Goal: Task Accomplishment & Management: Use online tool/utility

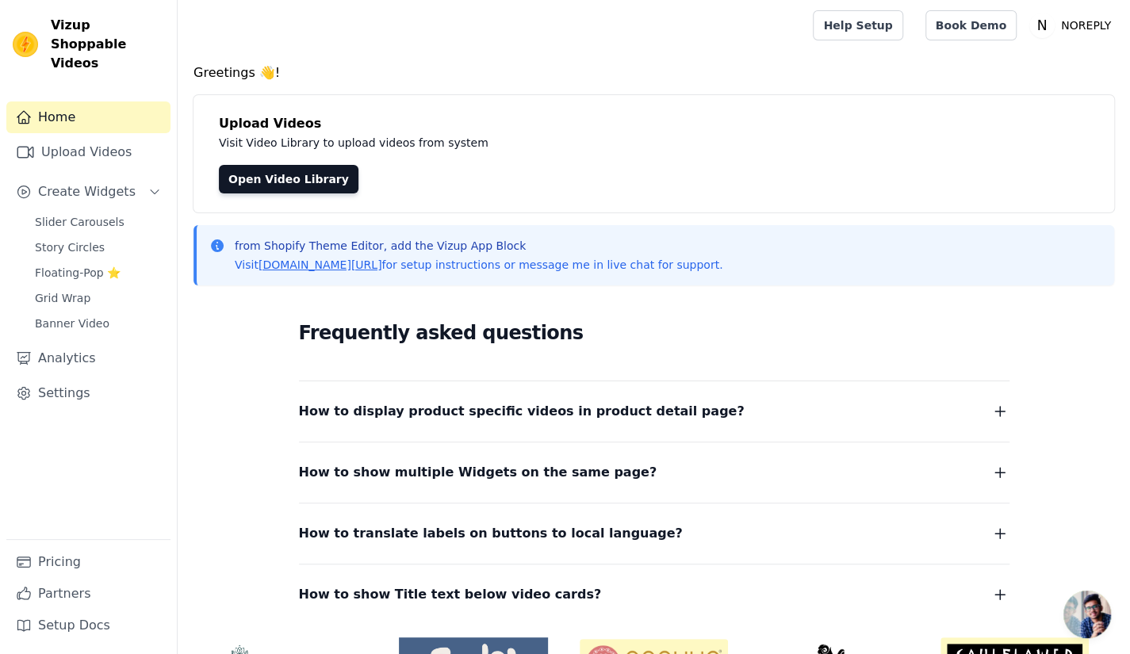
click at [121, 214] on div "Slider Carousels Story Circles Floating-Pop ⭐ Grid Wrap Banner Video" at bounding box center [97, 273] width 145 height 124
click at [114, 236] on link "Story Circles" at bounding box center [97, 247] width 145 height 22
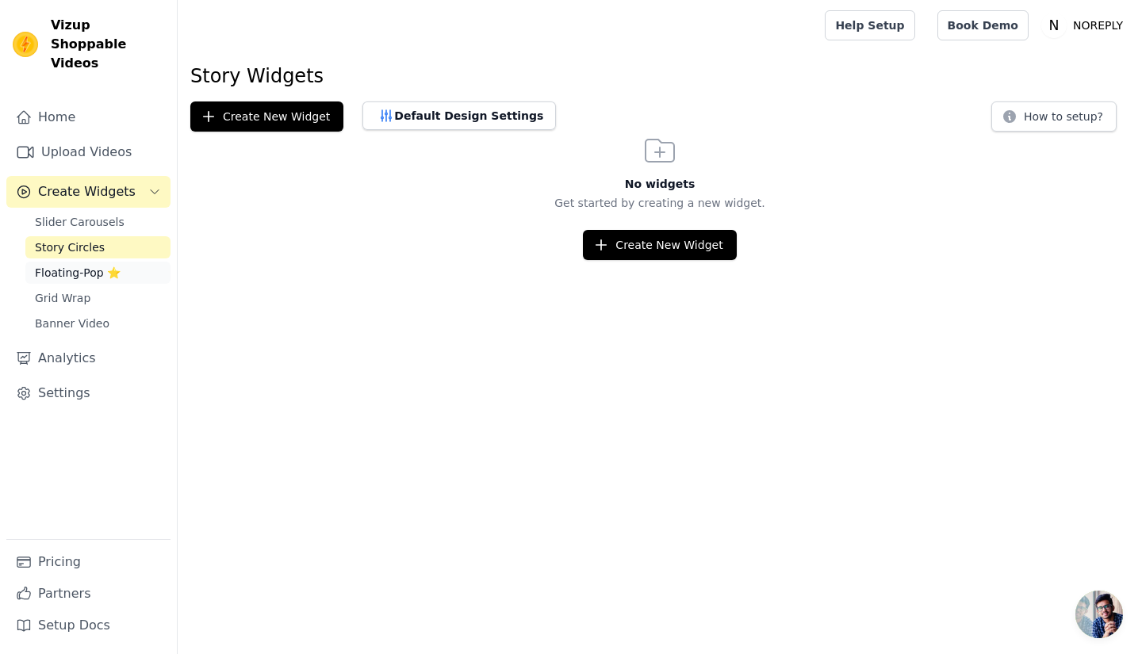
click at [90, 265] on span "Floating-Pop ⭐" at bounding box center [78, 273] width 86 height 16
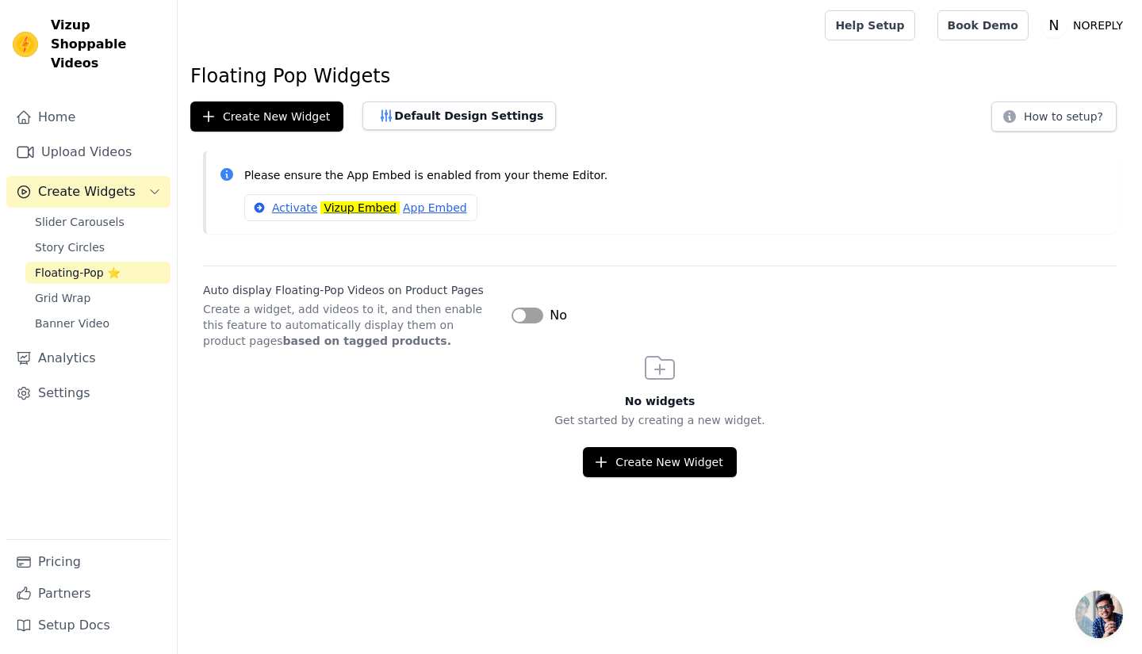
click at [531, 316] on button "Label" at bounding box center [527, 316] width 32 height 16
click at [619, 469] on button "Create New Widget" at bounding box center [659, 462] width 153 height 30
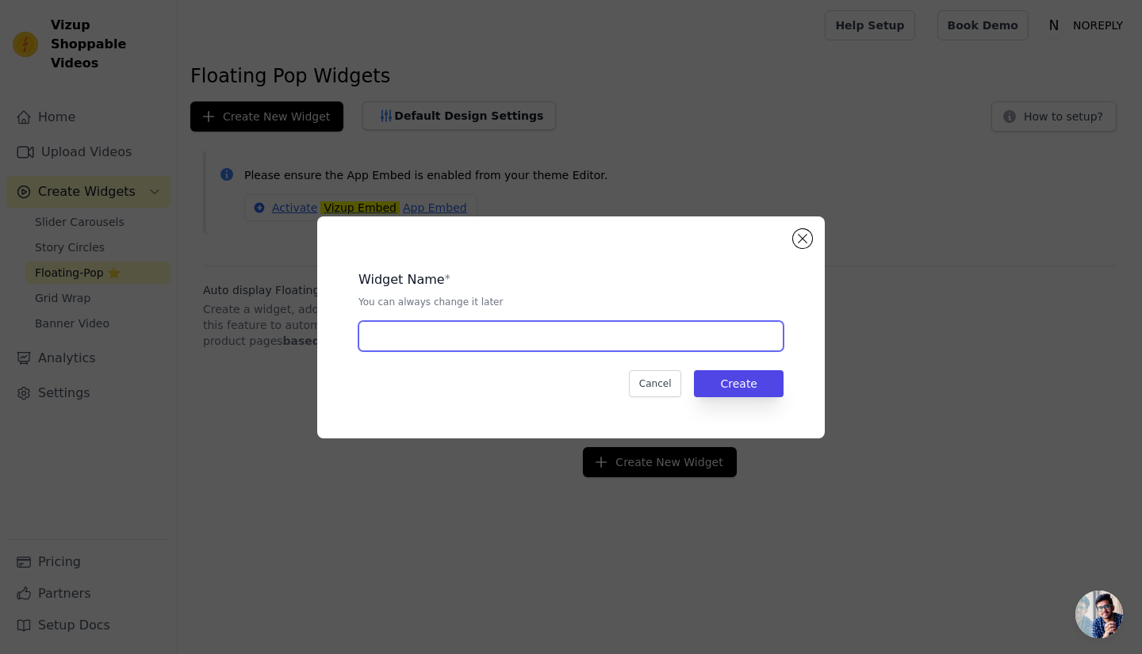
click at [620, 335] on input "text" at bounding box center [570, 336] width 425 height 30
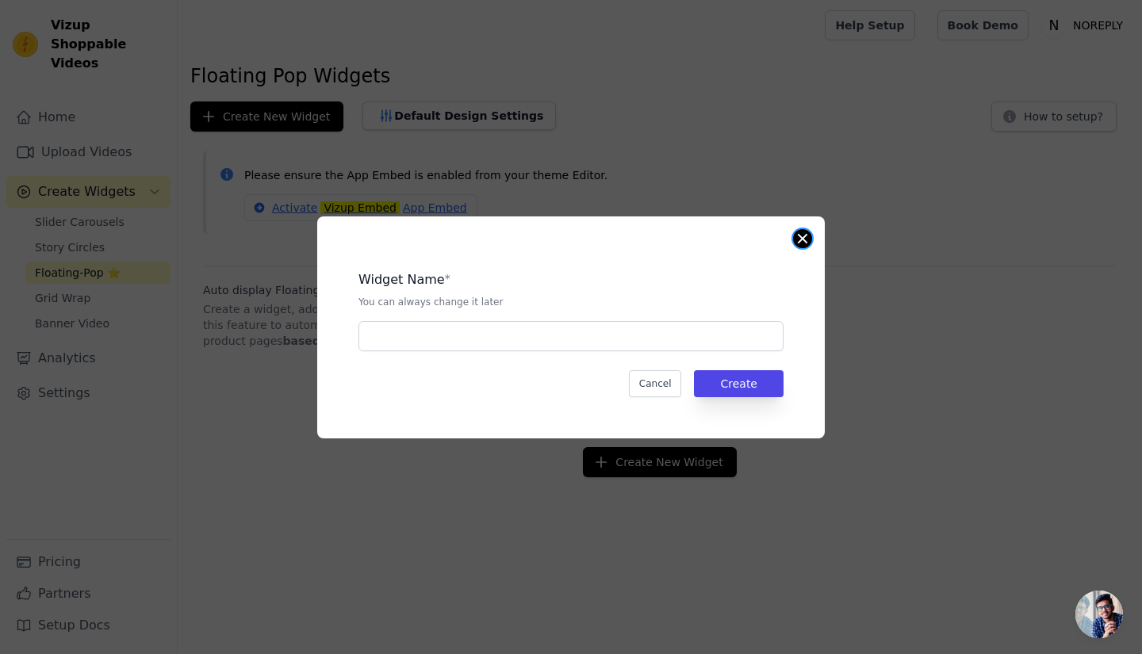
click at [801, 229] on div "Widget Name * You can always change it later Cancel Create" at bounding box center [570, 327] width 507 height 222
click at [806, 234] on button "Close modal" at bounding box center [802, 238] width 19 height 19
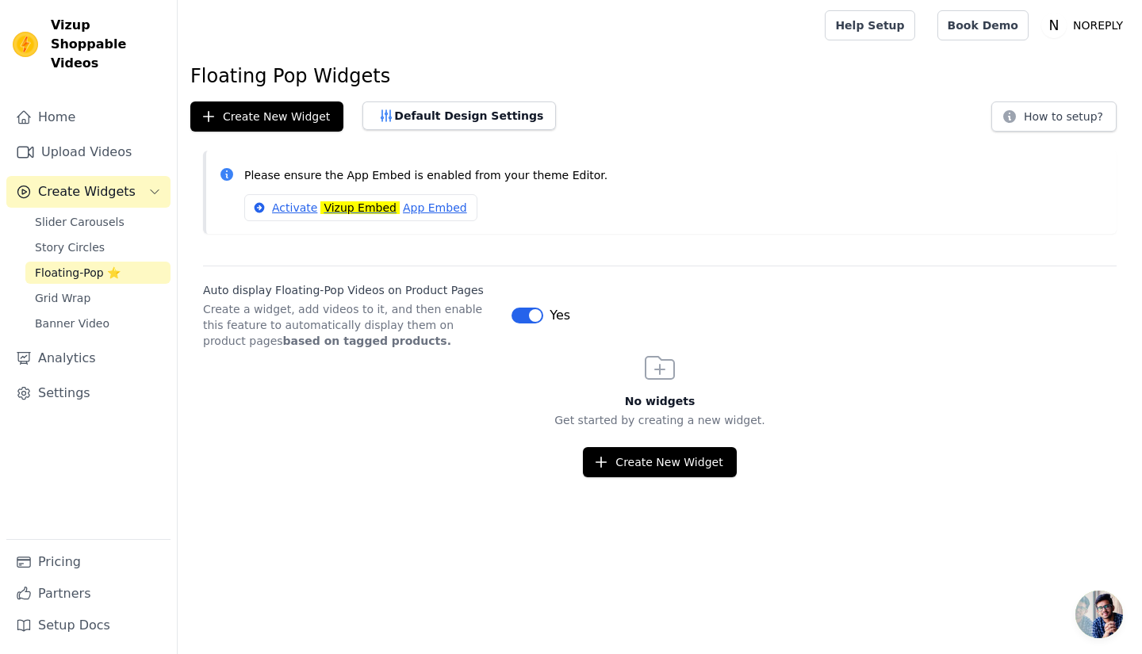
click at [518, 310] on button "Label" at bounding box center [527, 316] width 32 height 16
click at [109, 287] on link "Grid Wrap" at bounding box center [97, 298] width 145 height 22
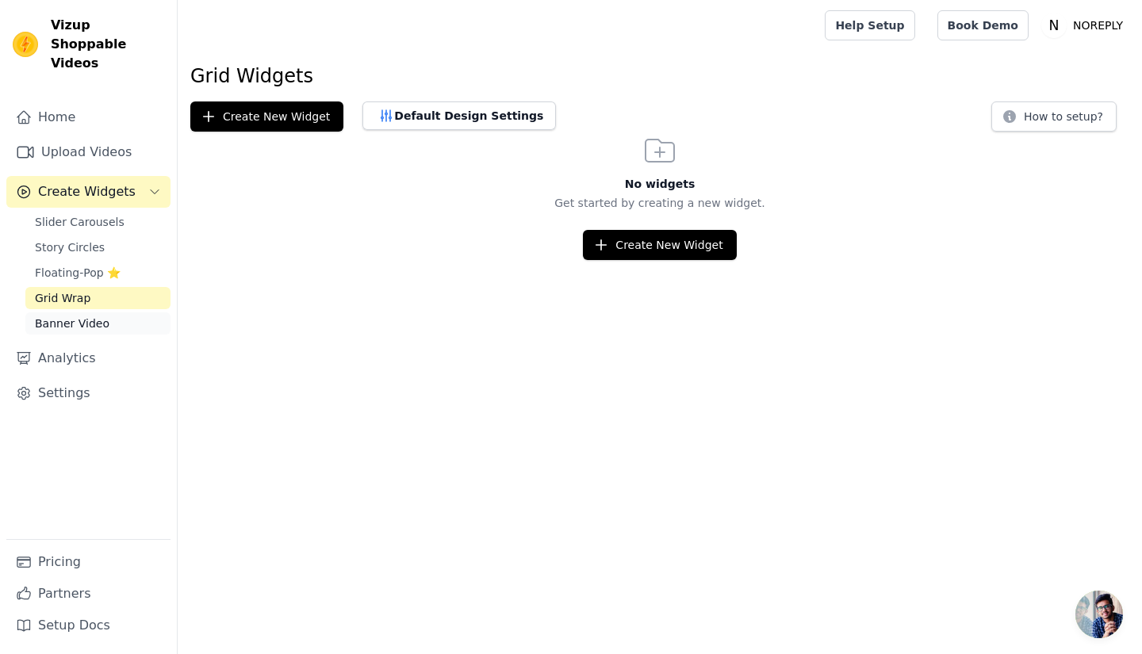
click at [109, 312] on link "Banner Video" at bounding box center [97, 323] width 145 height 22
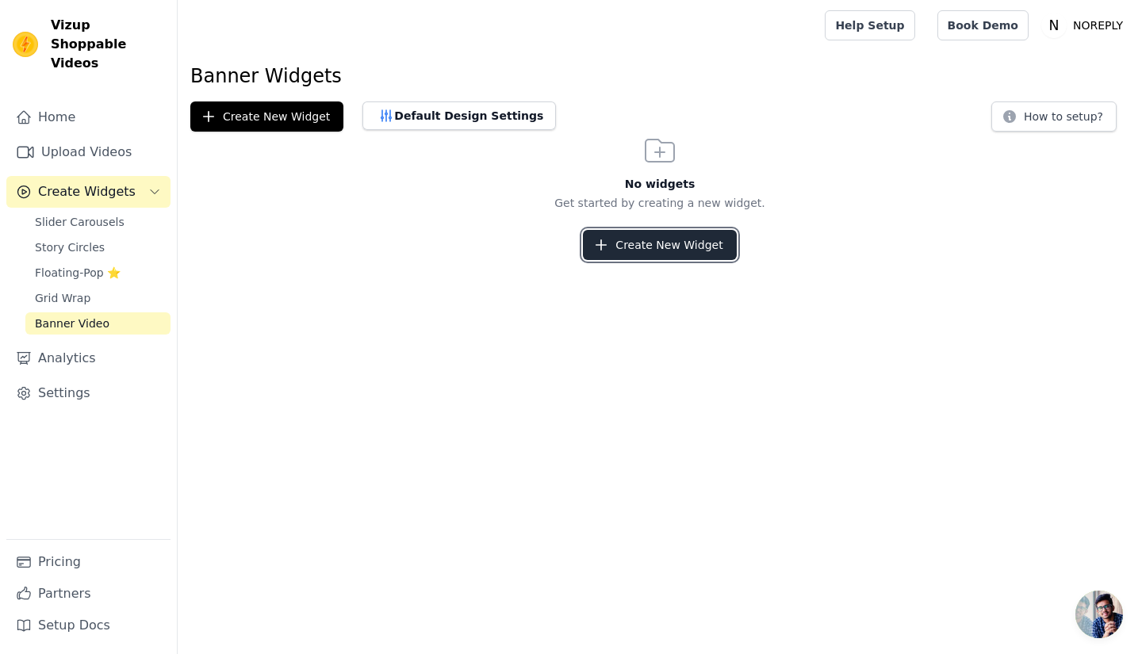
click at [664, 253] on button "Create New Widget" at bounding box center [659, 245] width 153 height 30
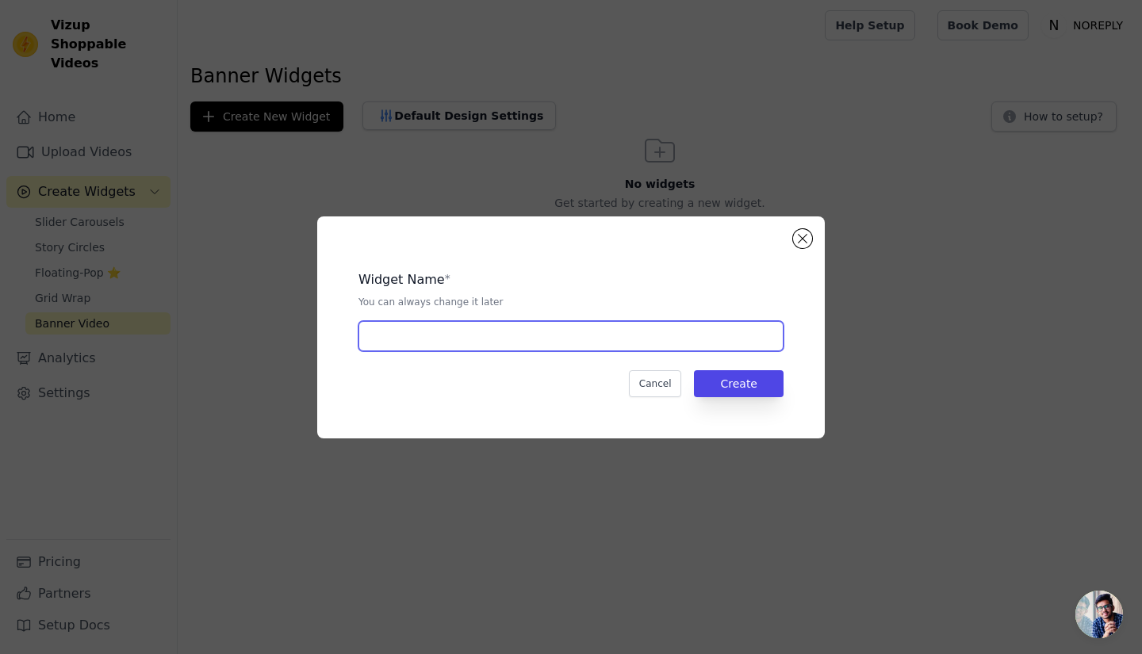
click at [658, 331] on input "text" at bounding box center [570, 336] width 425 height 30
type input "Our Bestsellers"
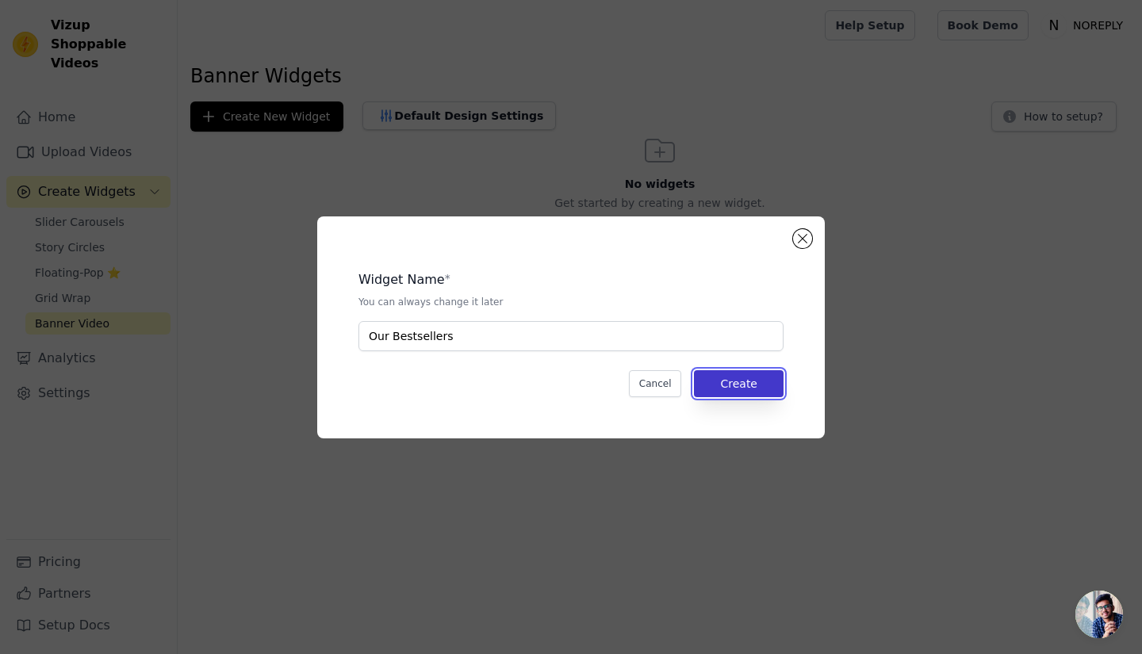
click at [717, 389] on button "Create" at bounding box center [739, 383] width 90 height 27
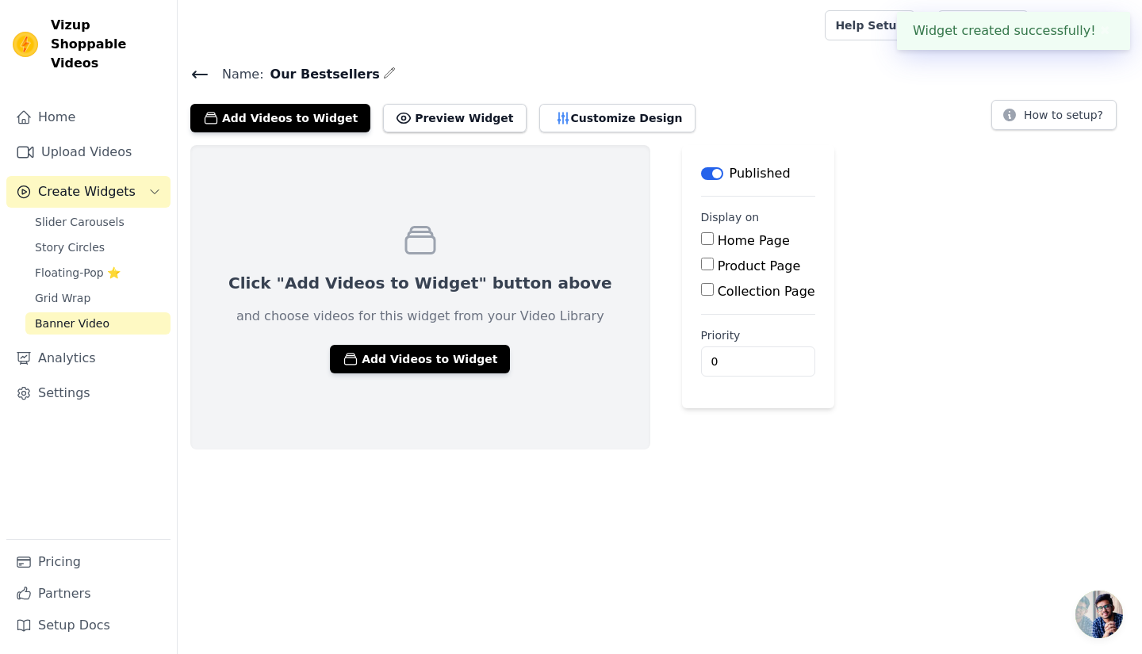
click at [717, 240] on label "Home Page" at bounding box center [753, 240] width 72 height 15
click at [701, 240] on input "Home Page" at bounding box center [707, 238] width 13 height 13
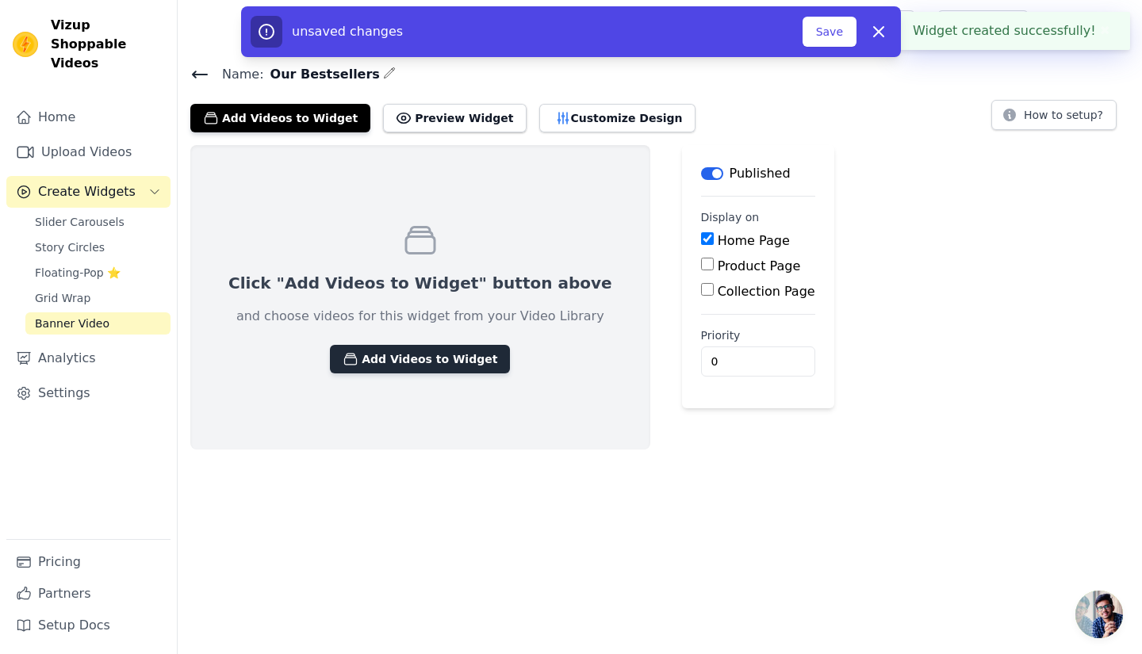
click at [422, 355] on button "Add Videos to Widget" at bounding box center [420, 359] width 180 height 29
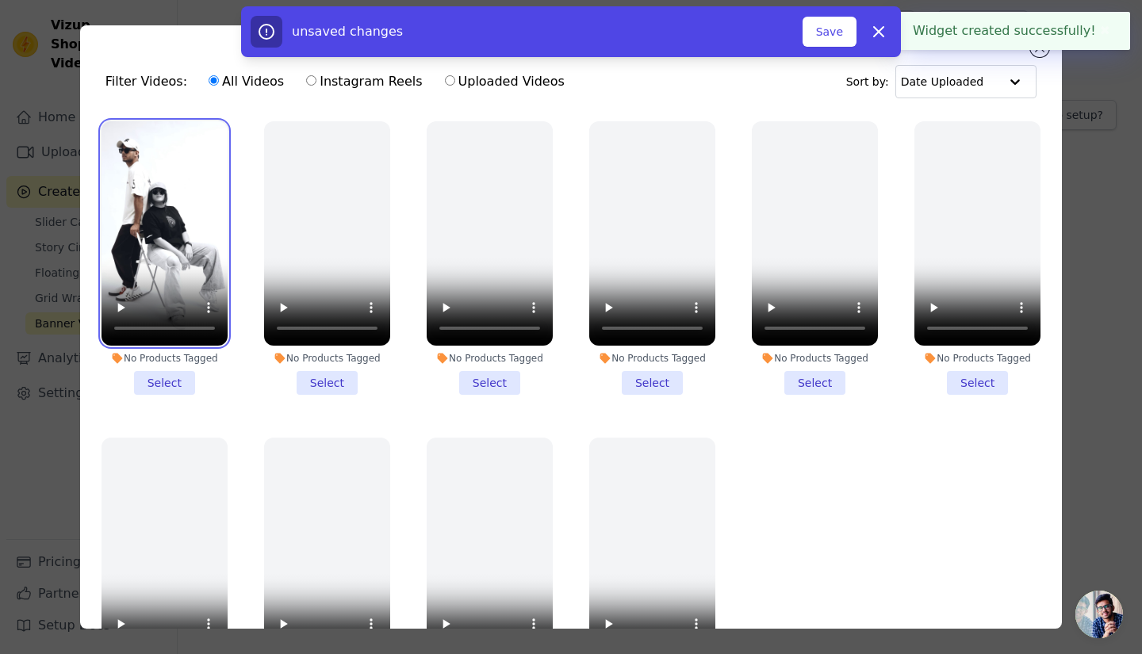
click at [152, 237] on video at bounding box center [164, 233] width 126 height 224
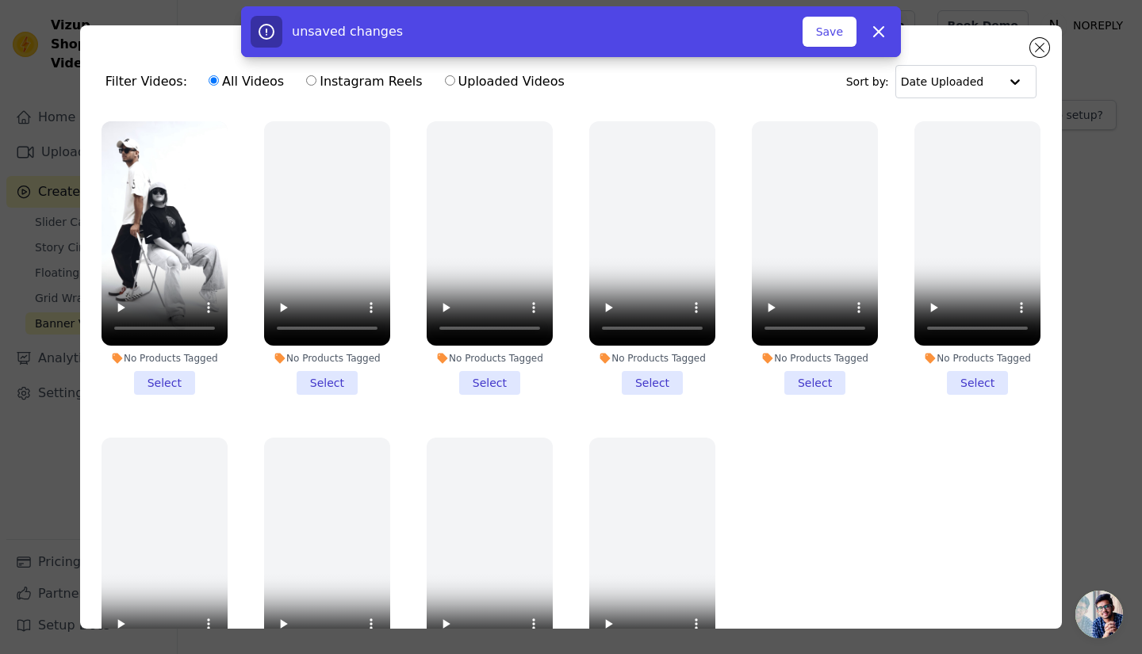
click at [184, 367] on li "No Products Tagged Select" at bounding box center [164, 258] width 126 height 274
click at [0, 0] on input "No Products Tagged Select" at bounding box center [0, 0] width 0 height 0
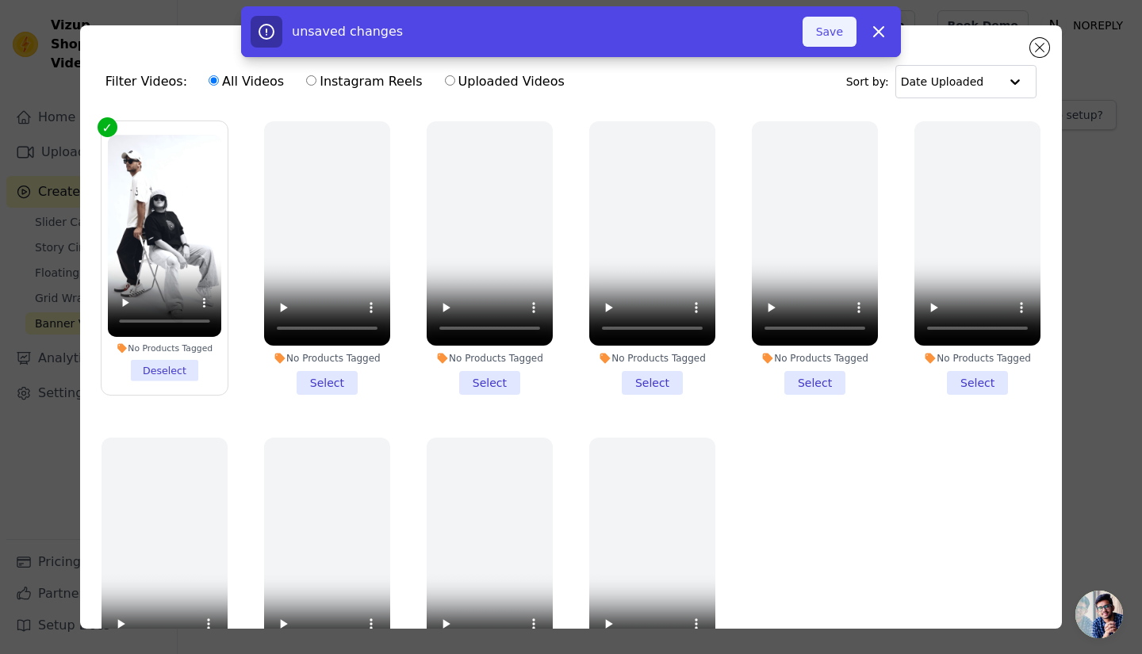
click at [828, 33] on button "Save" at bounding box center [829, 32] width 54 height 30
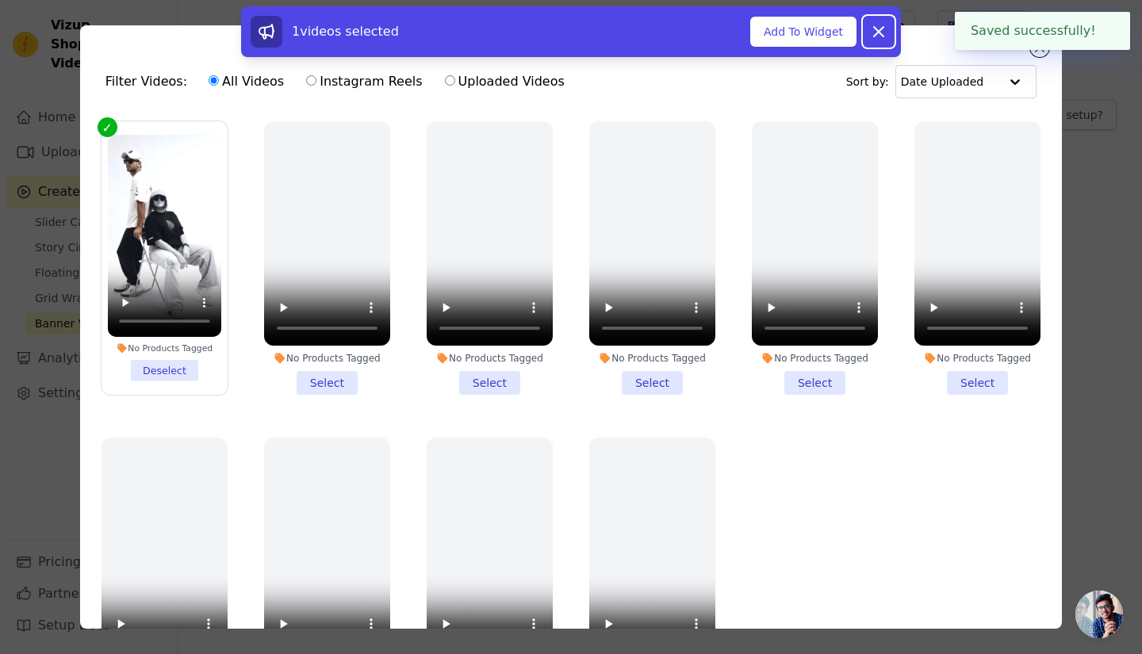
click at [875, 32] on icon at bounding box center [878, 31] width 19 height 19
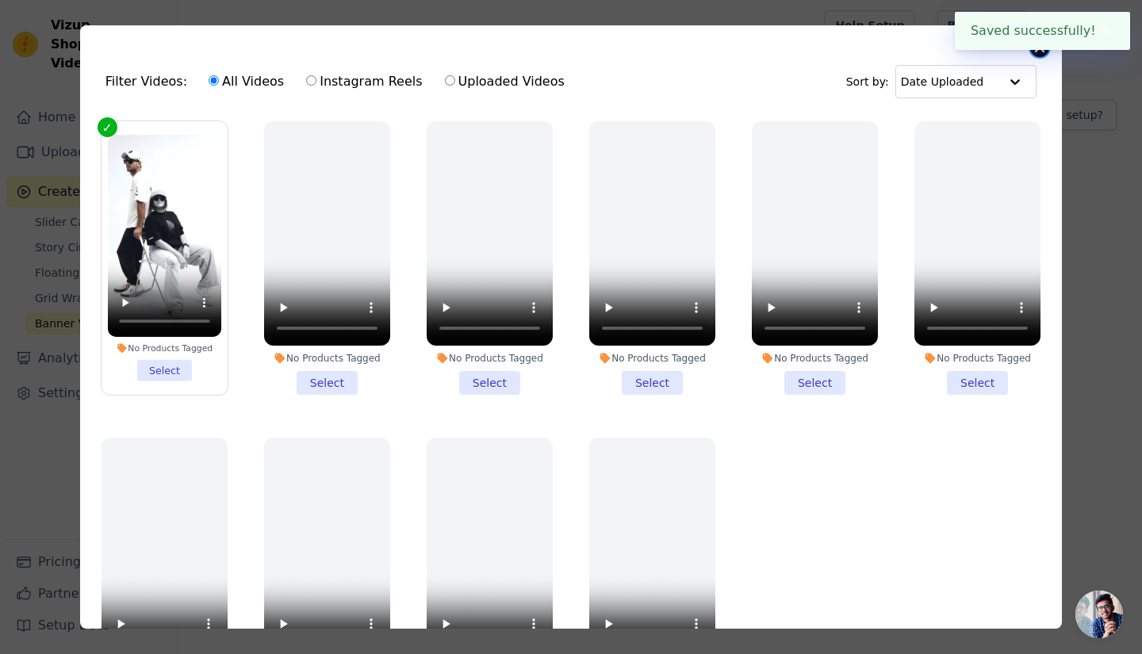
click at [1035, 53] on button "Close modal" at bounding box center [1039, 47] width 19 height 19
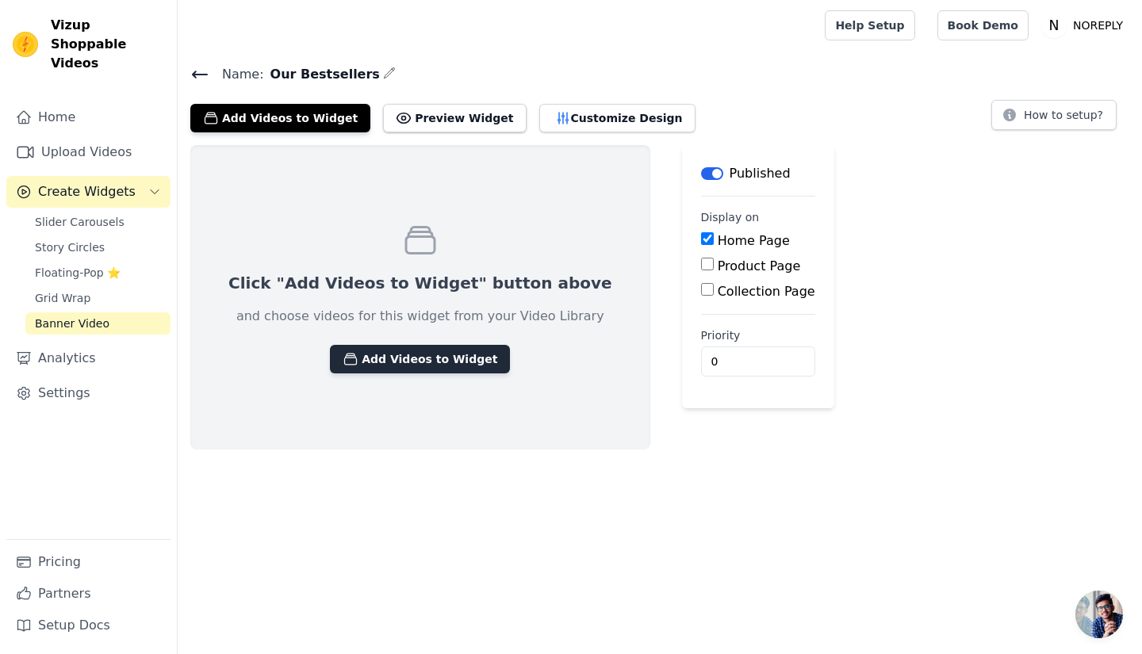
click at [445, 351] on button "Add Videos to Widget" at bounding box center [420, 359] width 180 height 29
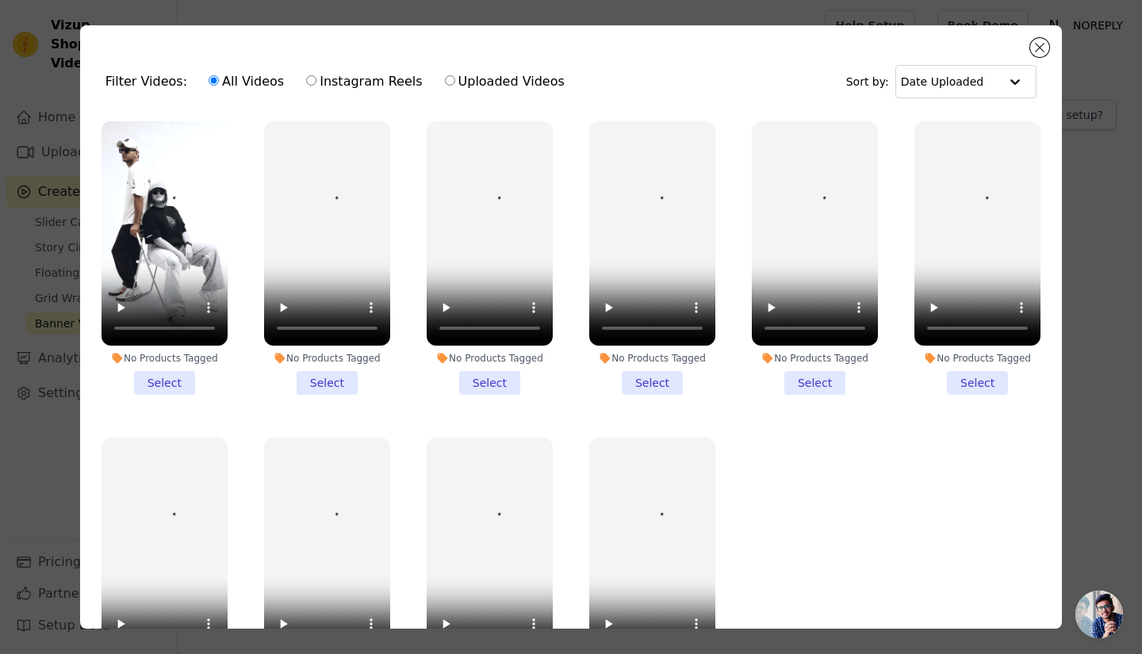
click at [166, 376] on li "No Products Tagged Select" at bounding box center [164, 258] width 126 height 274
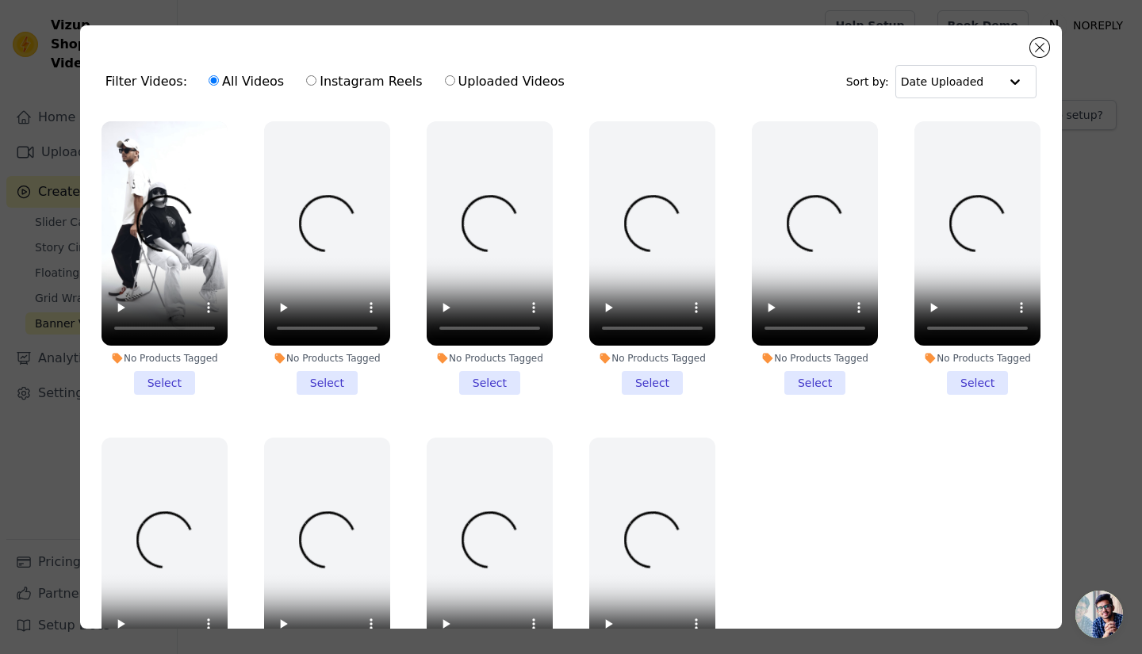
click at [0, 0] on input "No Products Tagged Select" at bounding box center [0, 0] width 0 height 0
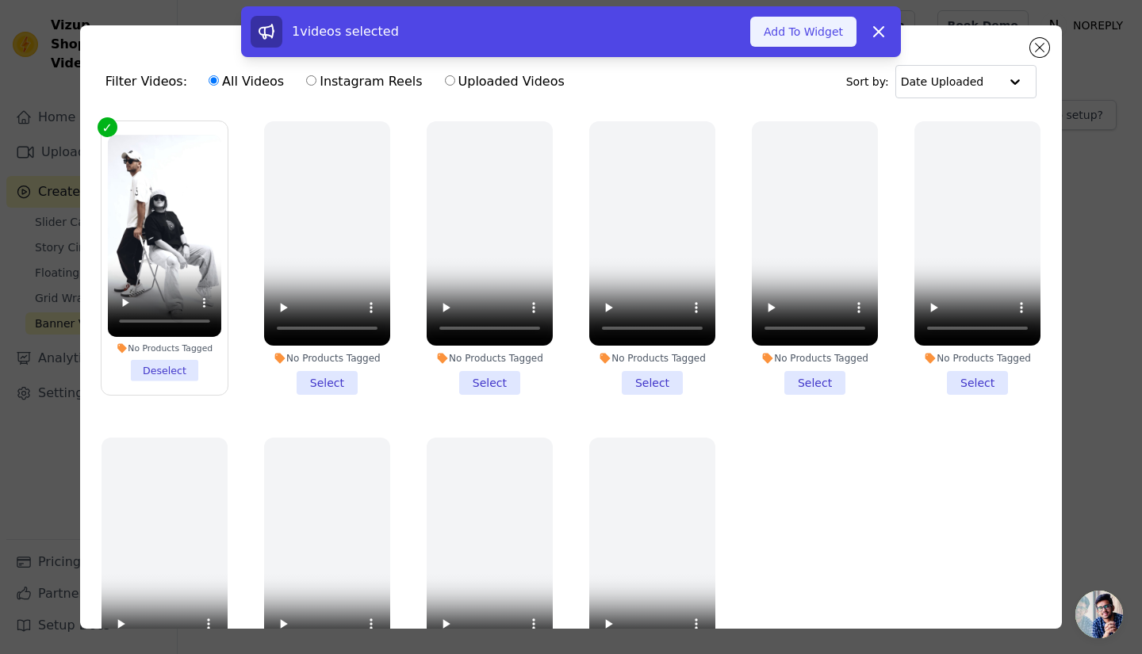
click at [767, 38] on button "Add To Widget" at bounding box center [803, 32] width 106 height 30
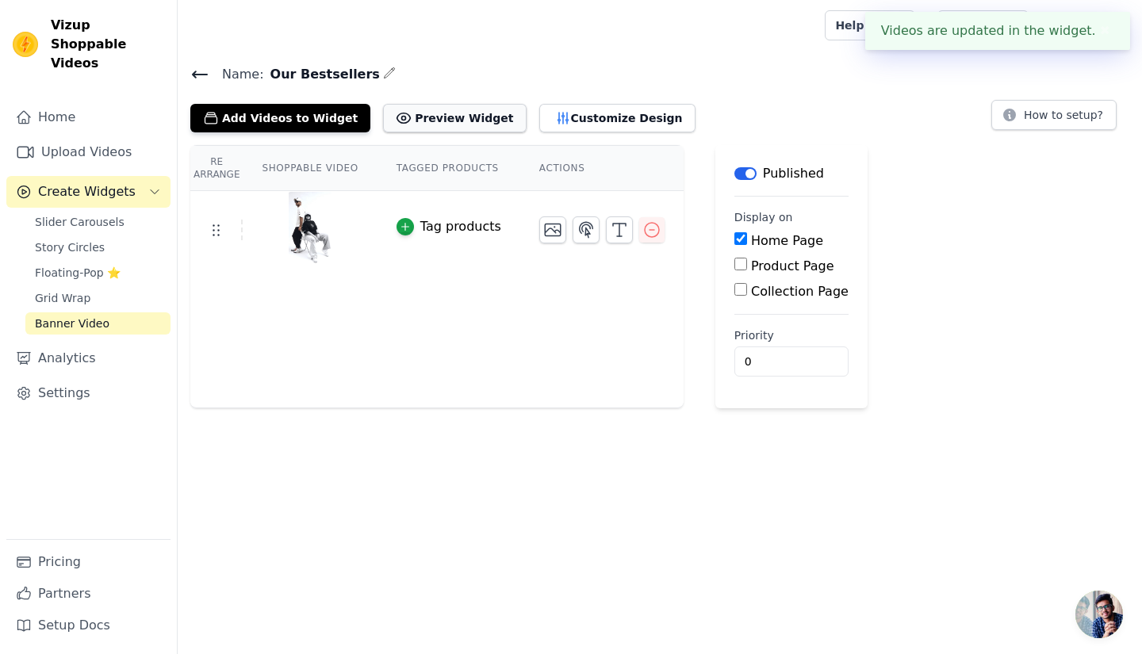
click at [433, 131] on div "Name: Our Bestsellers Add Videos to Widget Preview Widget Customize Design How …" at bounding box center [660, 235] width 964 height 345
click at [435, 123] on button "Preview Widget" at bounding box center [454, 118] width 143 height 29
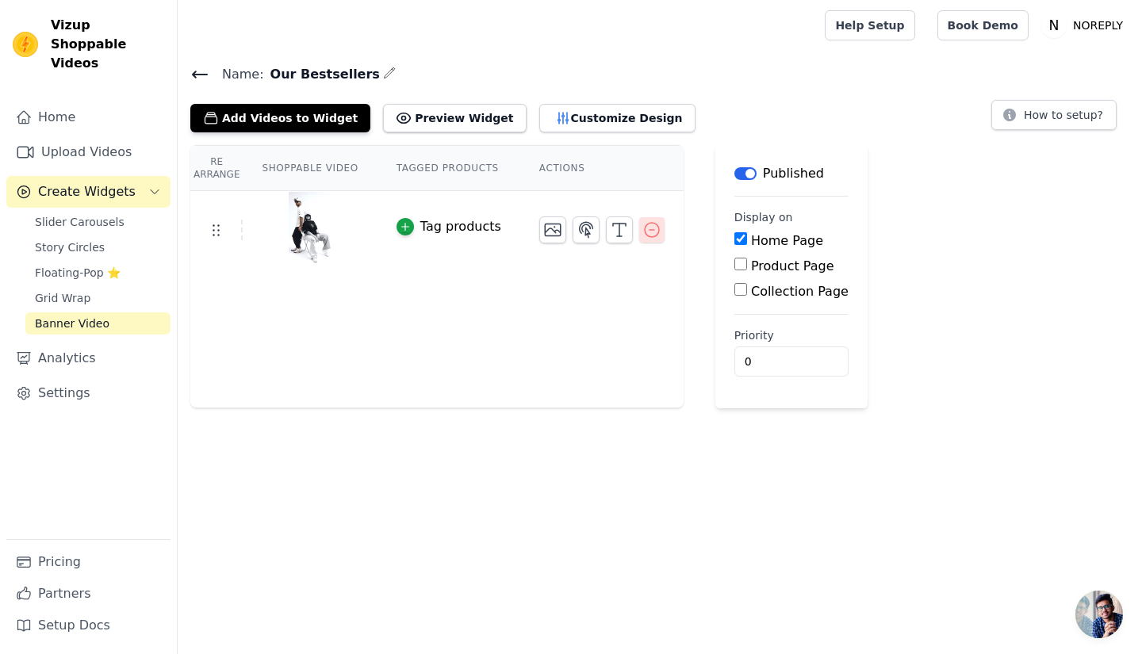
click at [642, 230] on icon "button" at bounding box center [651, 229] width 19 height 19
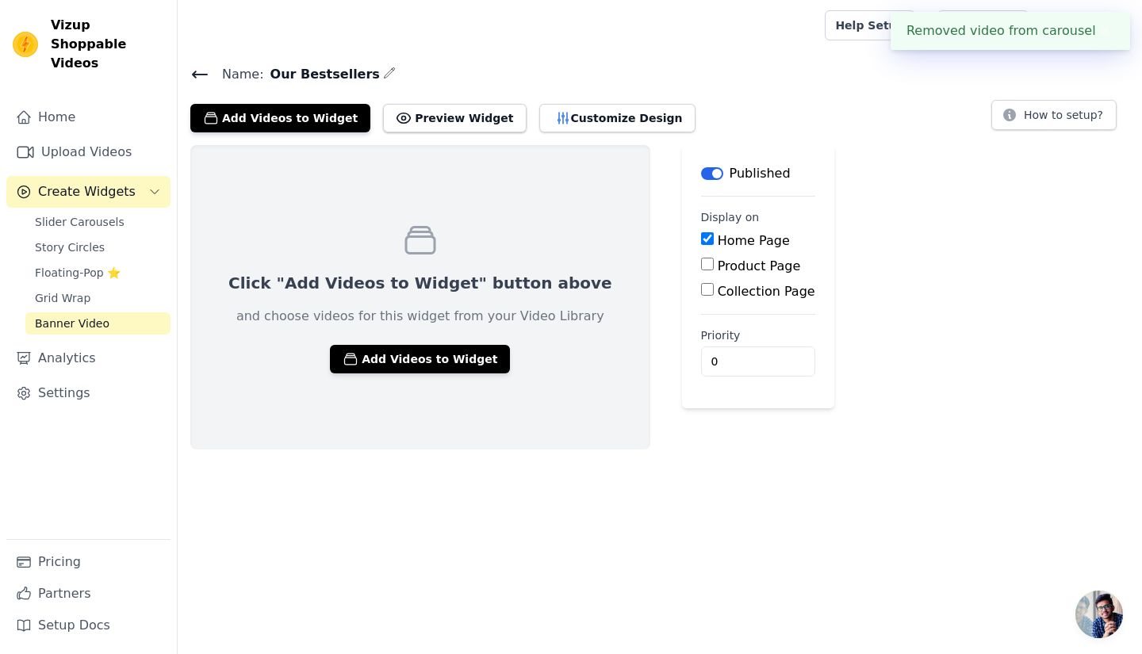
click at [701, 234] on div "Home Page" at bounding box center [758, 240] width 114 height 19
click at [701, 234] on input "Home Page" at bounding box center [707, 238] width 13 height 13
checkbox input "false"
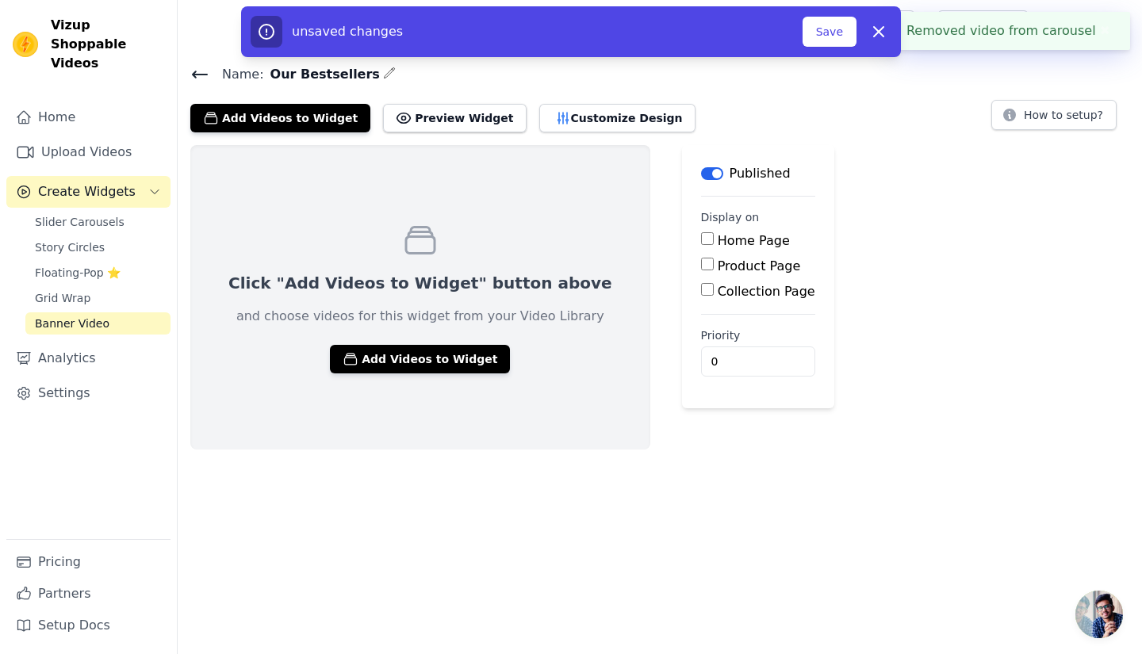
click at [701, 174] on button "Label" at bounding box center [712, 173] width 22 height 13
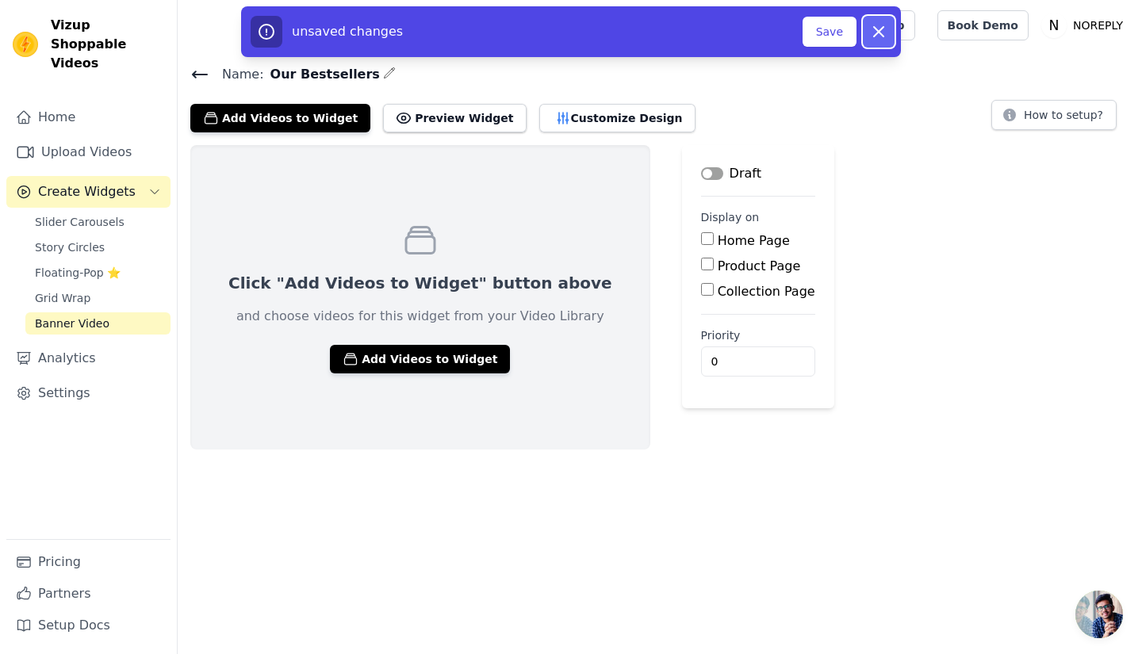
click at [885, 33] on icon "button" at bounding box center [878, 31] width 19 height 19
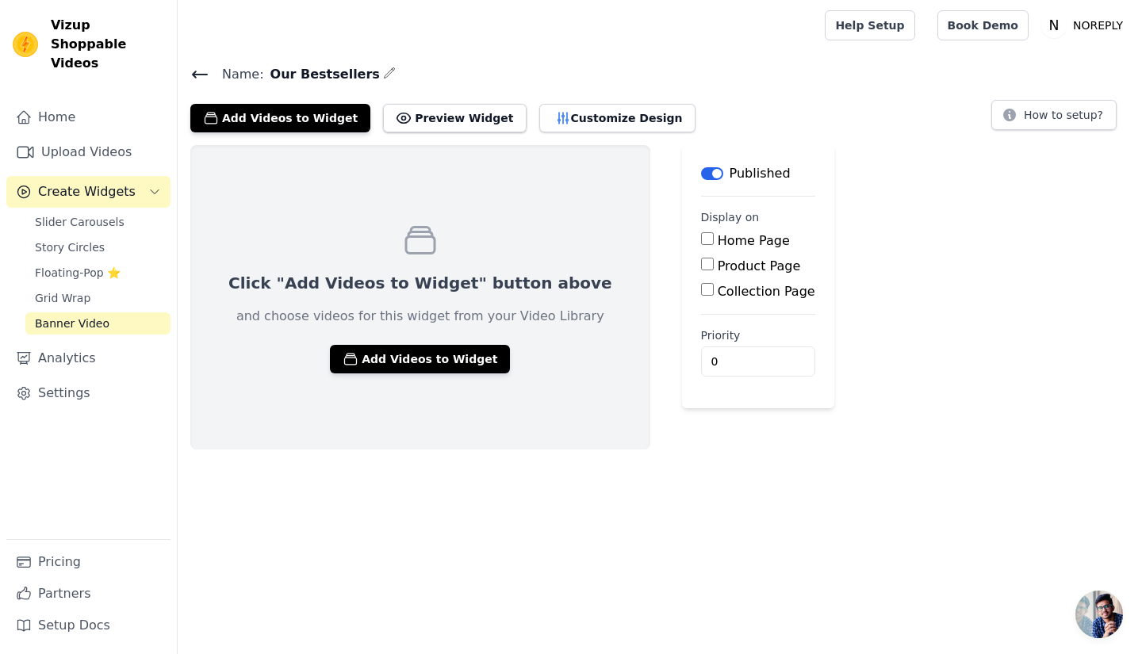
click at [190, 67] on icon at bounding box center [199, 74] width 19 height 19
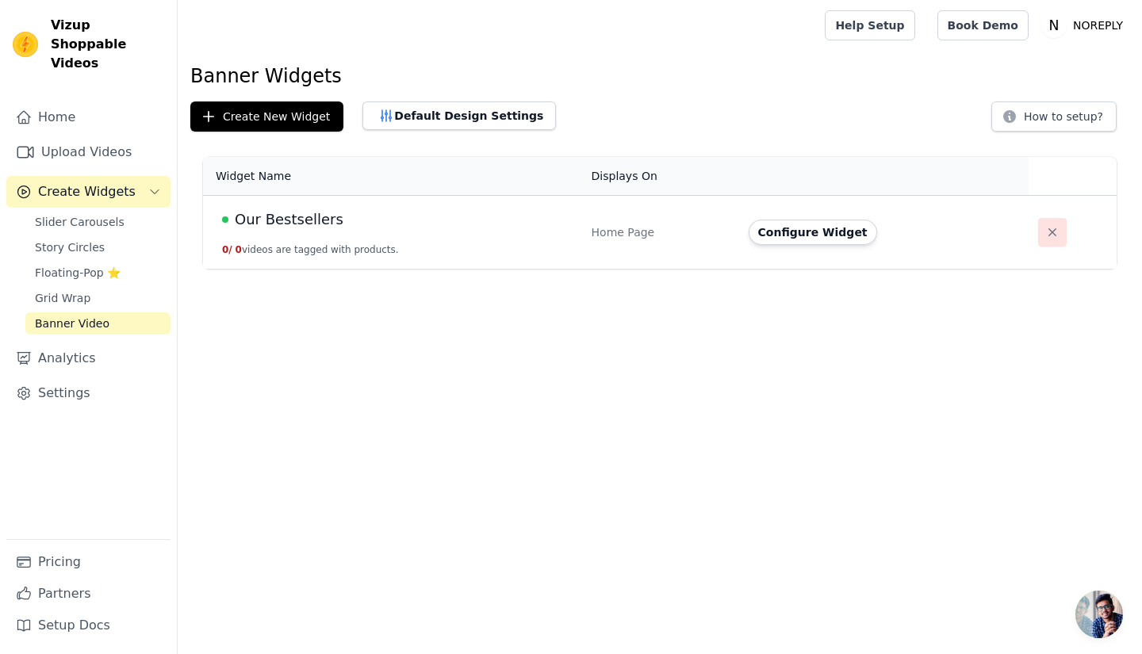
click at [1044, 232] on button "button" at bounding box center [1052, 232] width 29 height 29
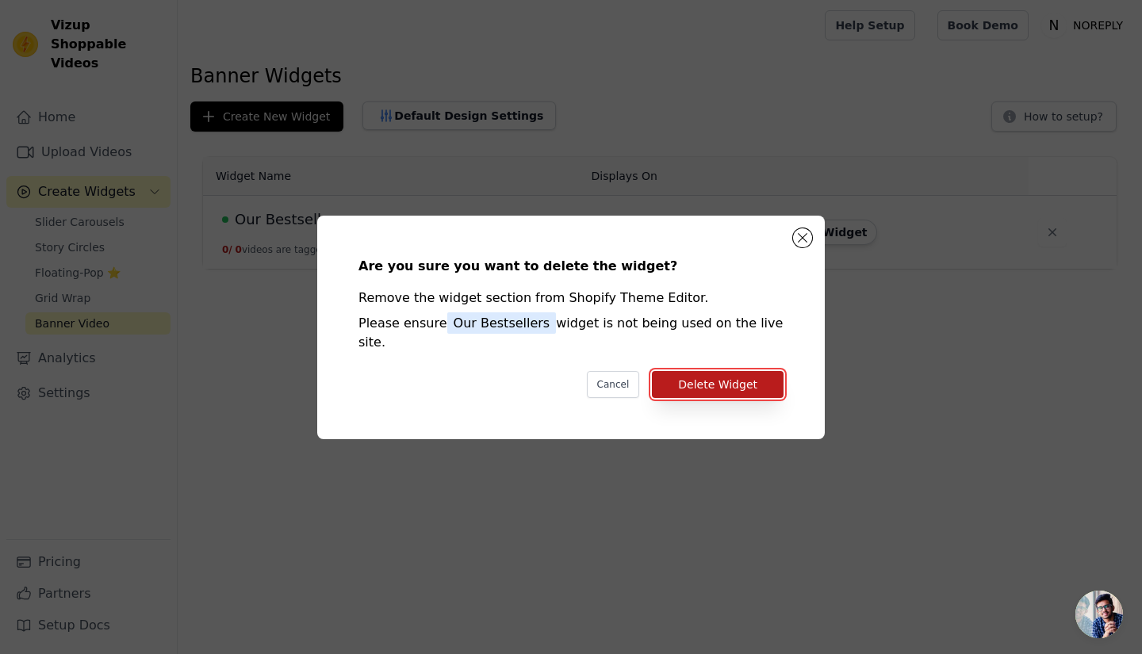
click at [740, 371] on button "Delete Widget" at bounding box center [718, 384] width 132 height 27
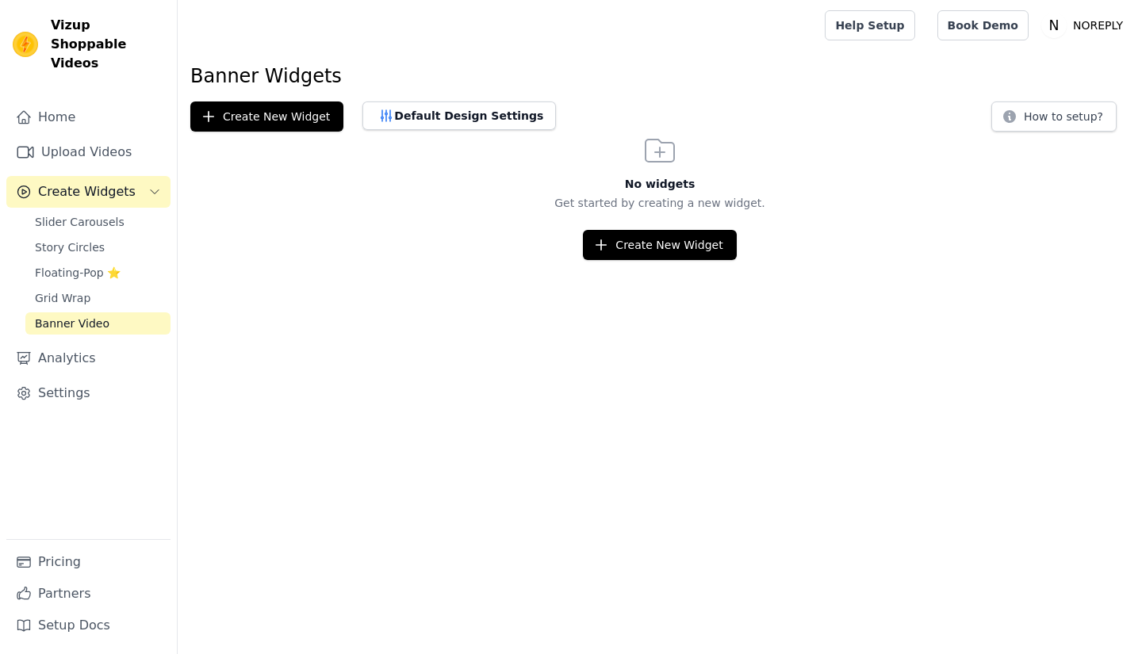
click at [113, 287] on link "Grid Wrap" at bounding box center [97, 298] width 145 height 22
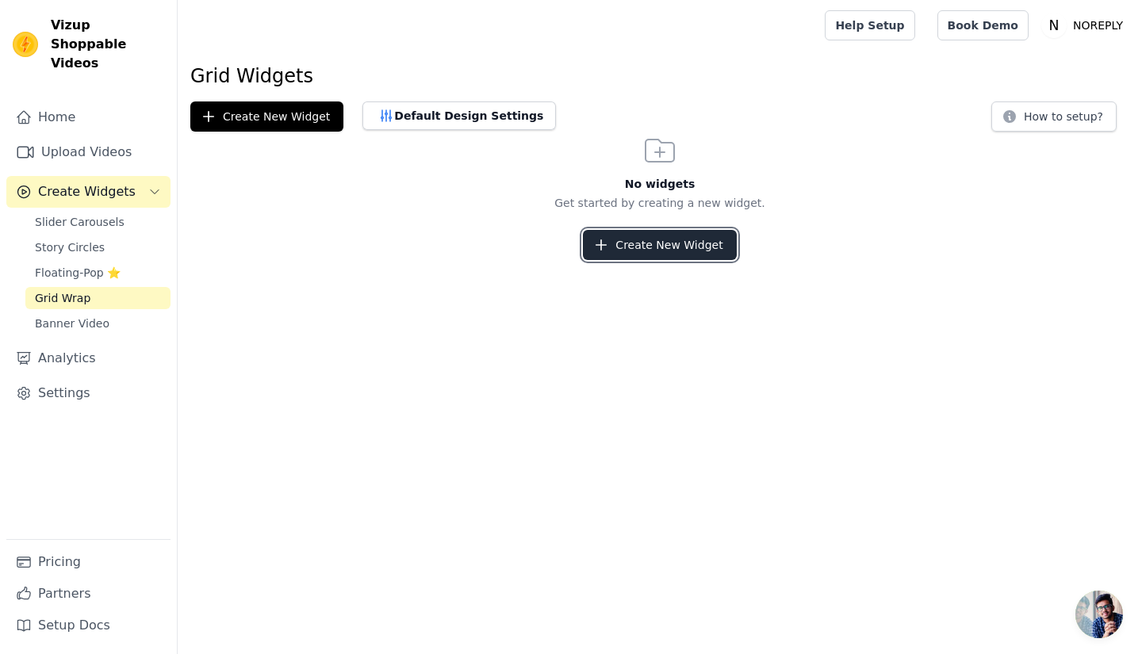
click at [638, 250] on button "Create New Widget" at bounding box center [659, 245] width 153 height 30
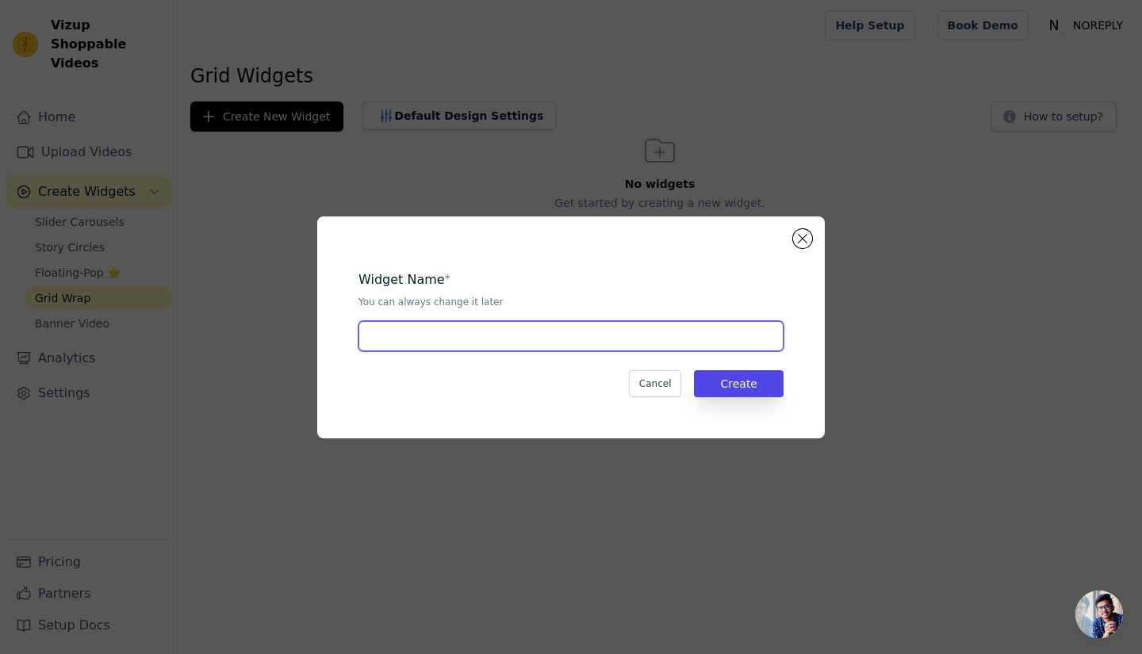
click at [484, 335] on input "text" at bounding box center [570, 336] width 425 height 30
type input "Our Bestsellers"
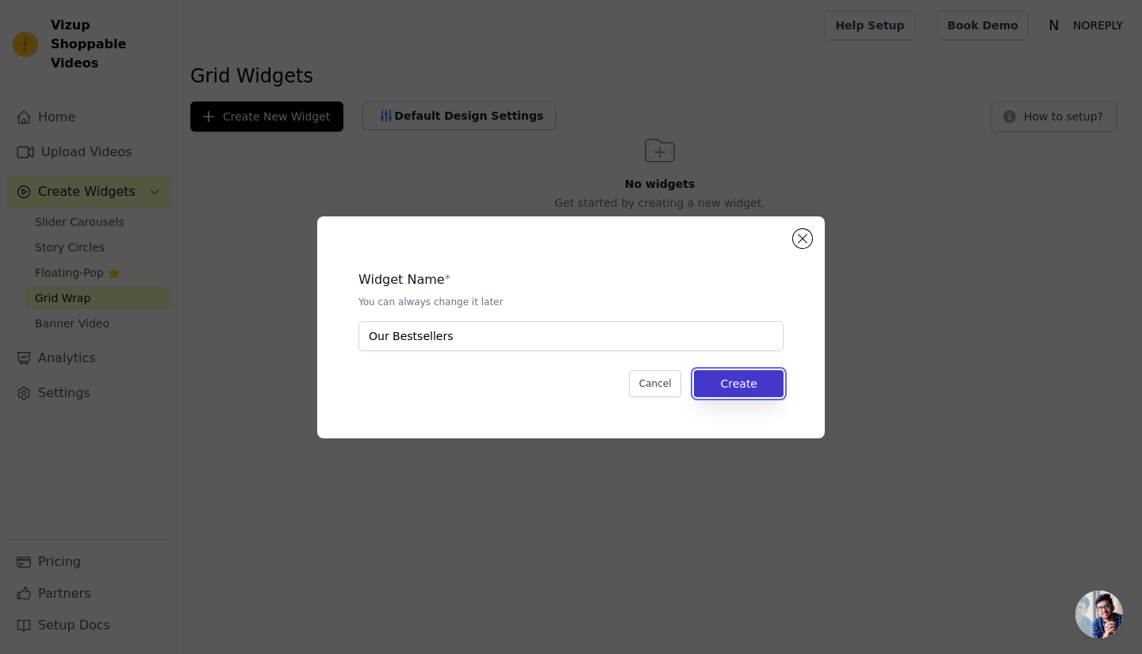
click at [730, 385] on button "Create" at bounding box center [739, 383] width 90 height 27
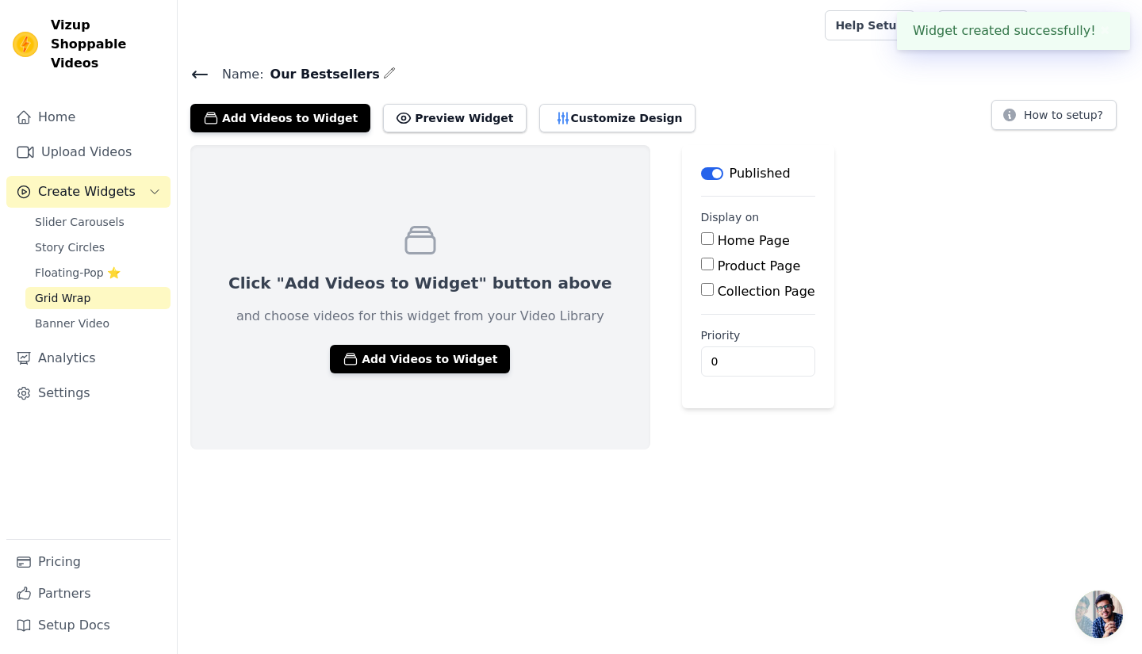
click at [717, 237] on label "Home Page" at bounding box center [753, 240] width 72 height 15
click at [701, 237] on input "Home Page" at bounding box center [707, 238] width 13 height 13
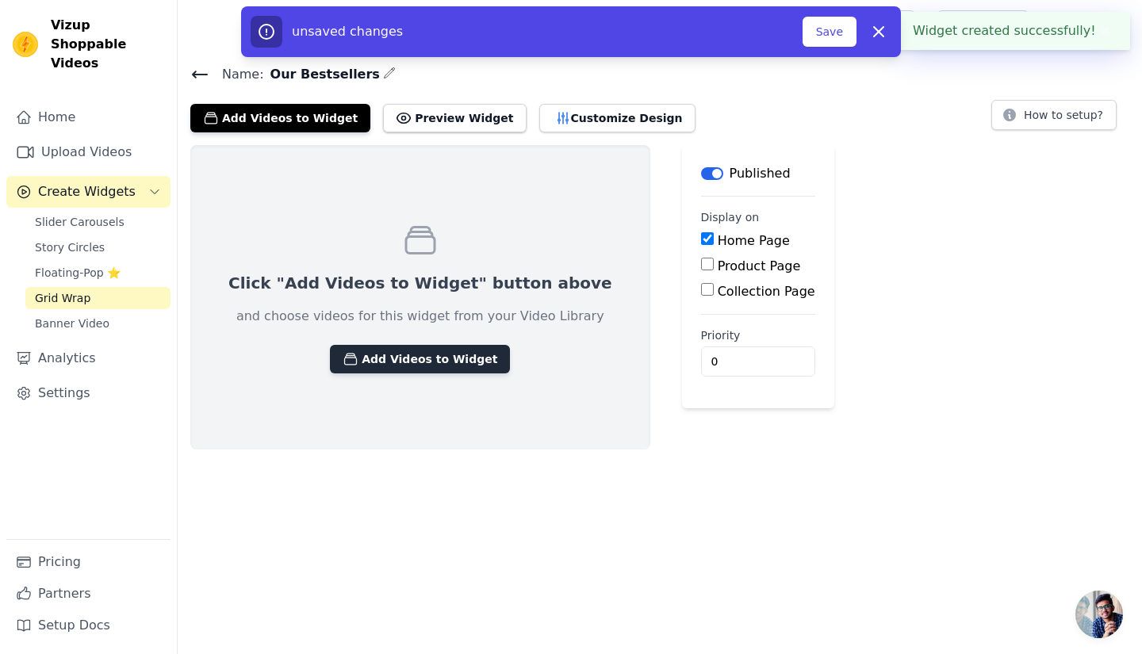
click at [404, 369] on button "Add Videos to Widget" at bounding box center [420, 359] width 180 height 29
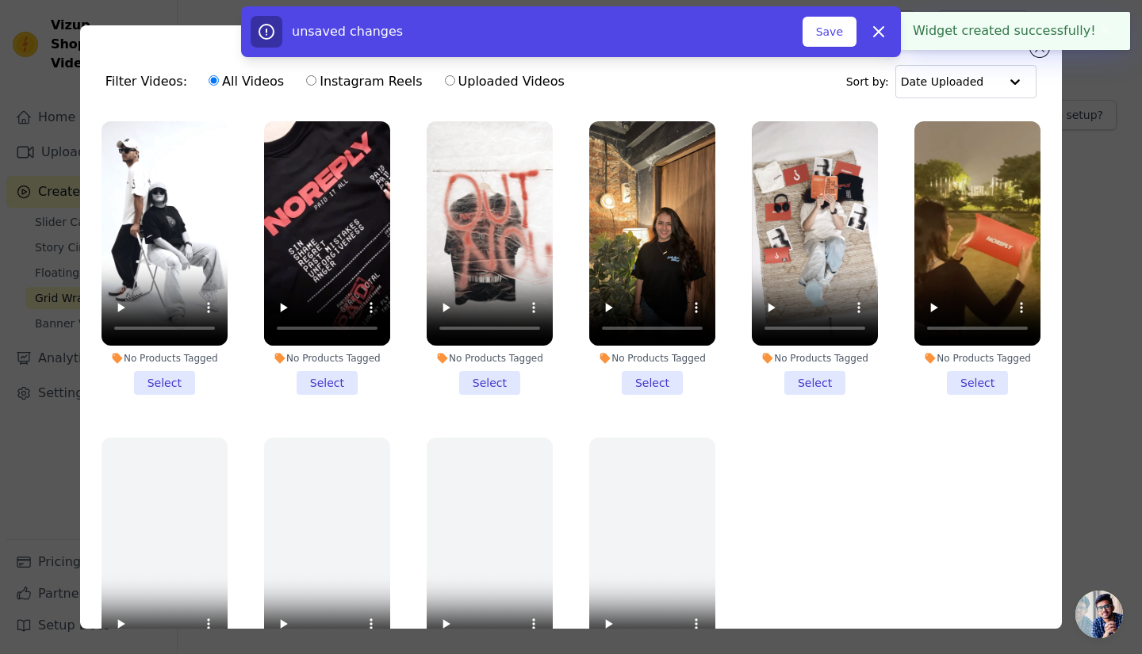
click at [166, 373] on li "No Products Tagged Select" at bounding box center [164, 258] width 126 height 274
click at [0, 0] on input "No Products Tagged Select" at bounding box center [0, 0] width 0 height 0
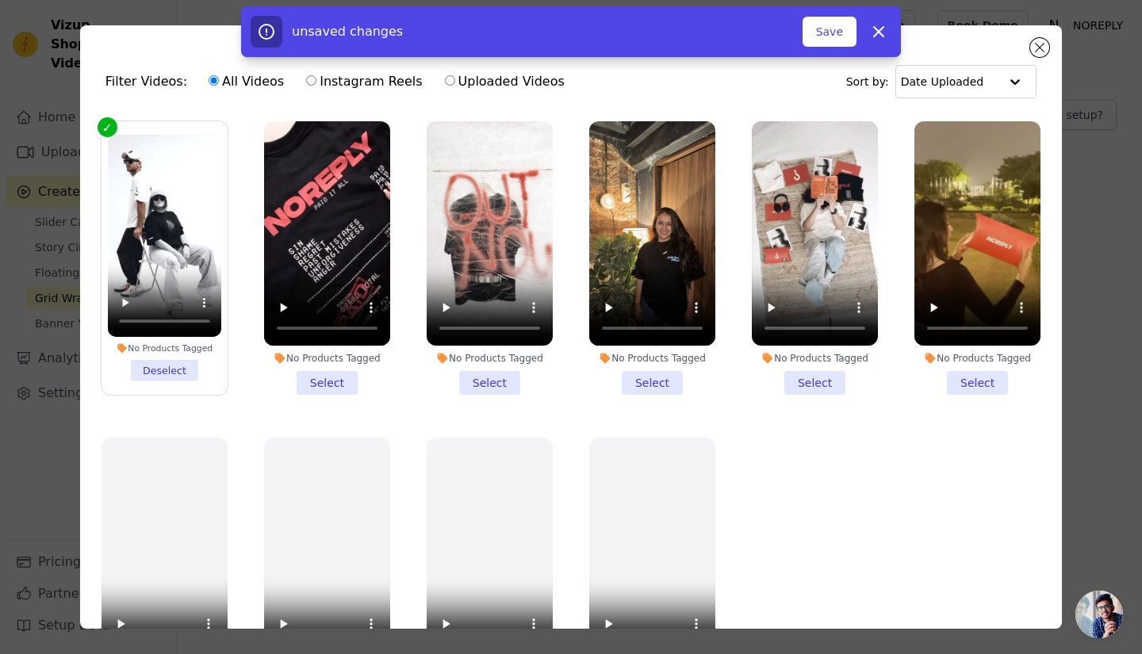
click at [319, 381] on li "No Products Tagged Select" at bounding box center [327, 258] width 126 height 274
click at [0, 0] on input "No Products Tagged Select" at bounding box center [0, 0] width 0 height 0
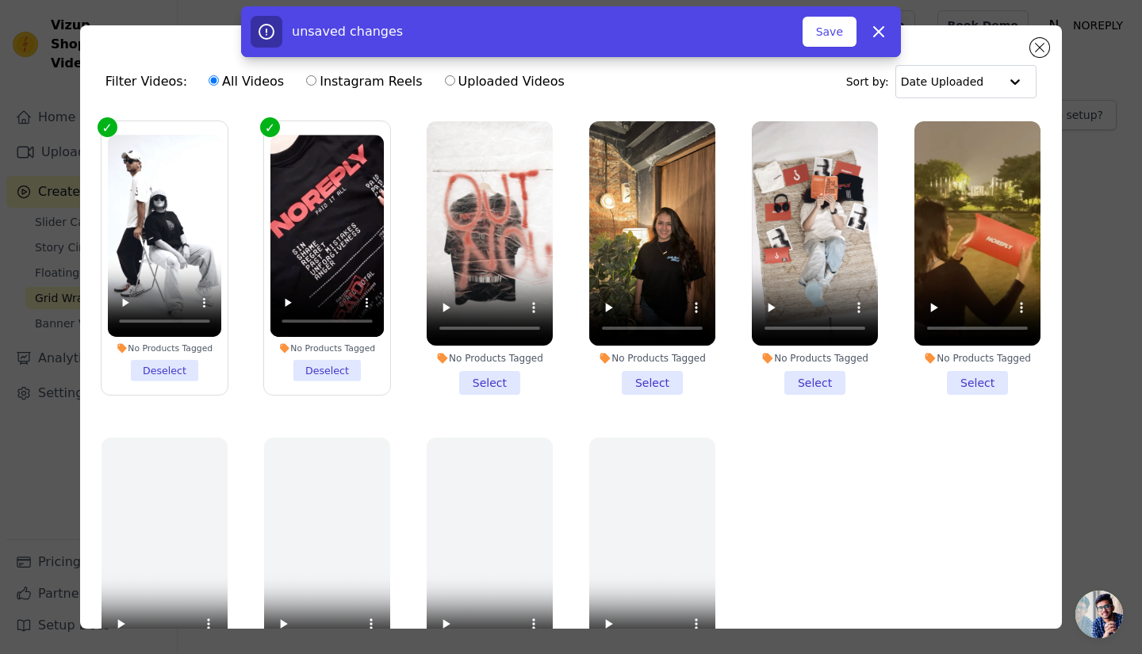
click at [445, 372] on li "No Products Tagged Select" at bounding box center [490, 258] width 126 height 274
click at [0, 0] on input "No Products Tagged Select" at bounding box center [0, 0] width 0 height 0
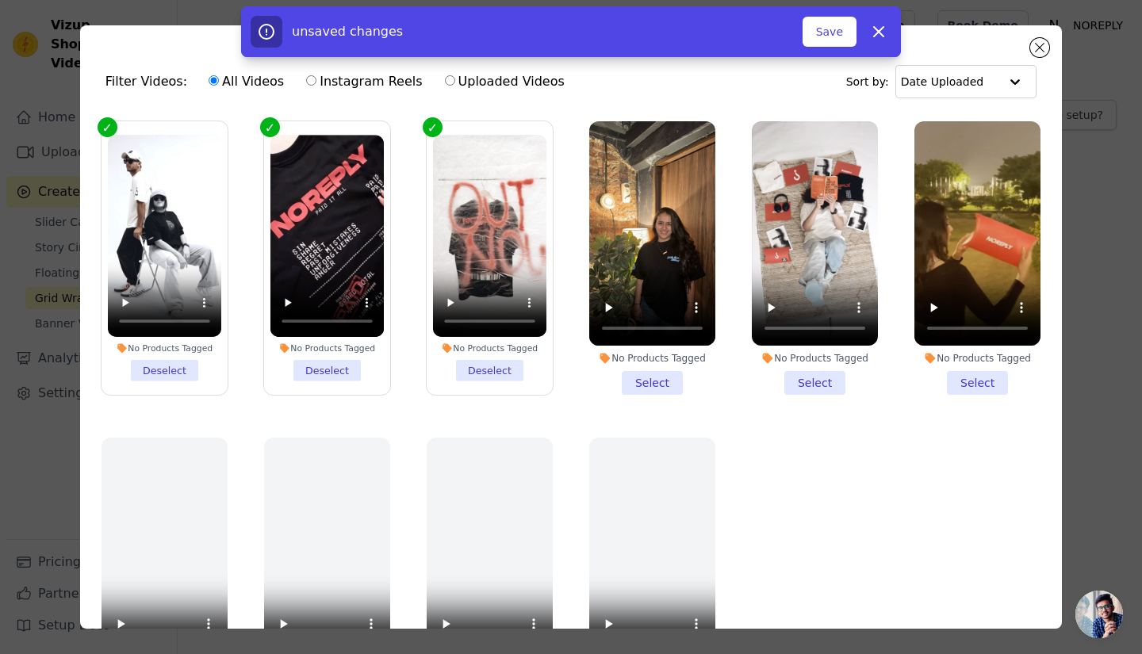
click at [618, 365] on li "No Products Tagged Select" at bounding box center [652, 258] width 126 height 274
click at [0, 0] on input "No Products Tagged Select" at bounding box center [0, 0] width 0 height 0
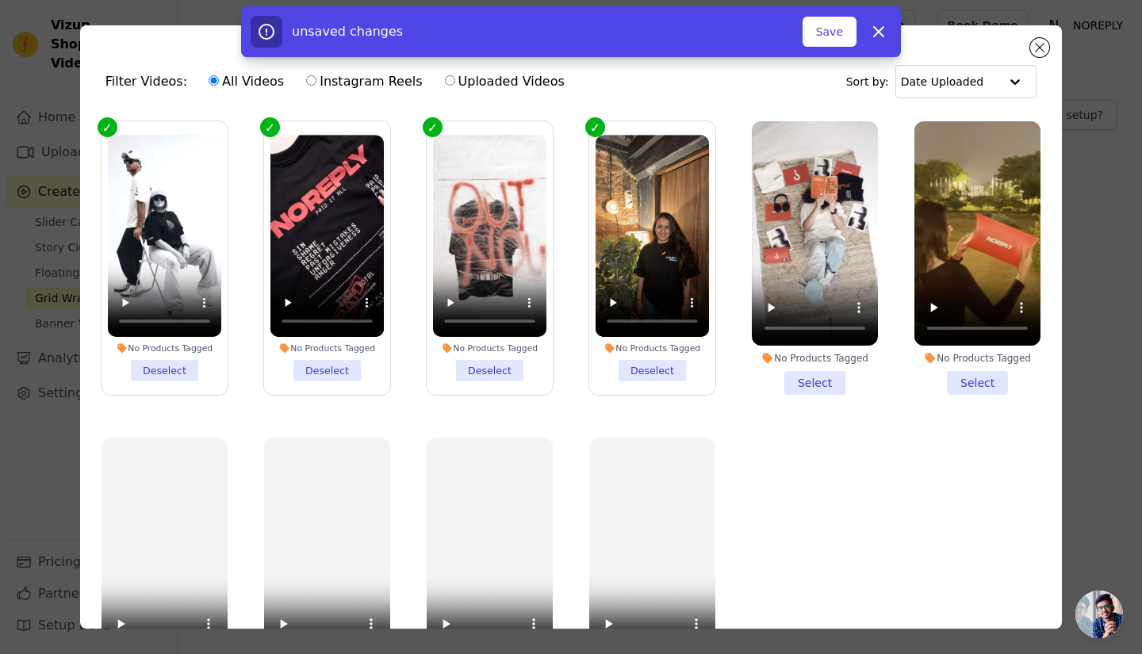
click at [791, 375] on li "No Products Tagged Select" at bounding box center [815, 258] width 126 height 274
click at [0, 0] on input "No Products Tagged Select" at bounding box center [0, 0] width 0 height 0
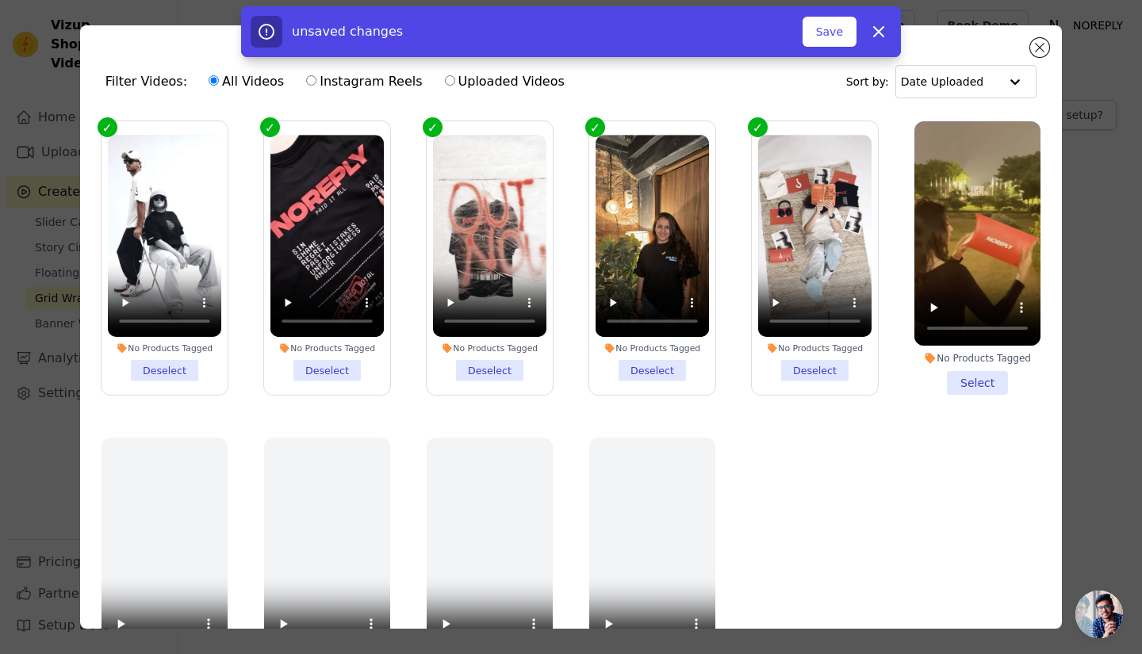
drag, startPoint x: 931, startPoint y: 375, endPoint x: 940, endPoint y: 375, distance: 9.5
click at [934, 375] on li "No Products Tagged Select" at bounding box center [977, 258] width 126 height 274
click at [0, 0] on input "No Products Tagged Select" at bounding box center [0, 0] width 0 height 0
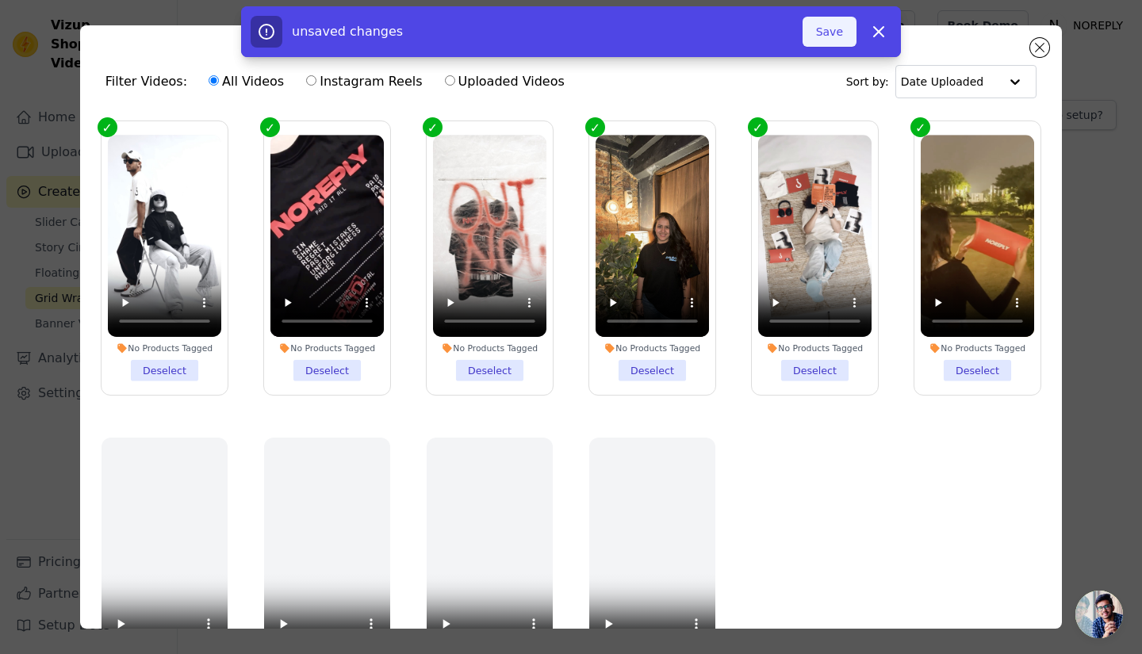
click at [831, 31] on button "Save" at bounding box center [829, 32] width 54 height 30
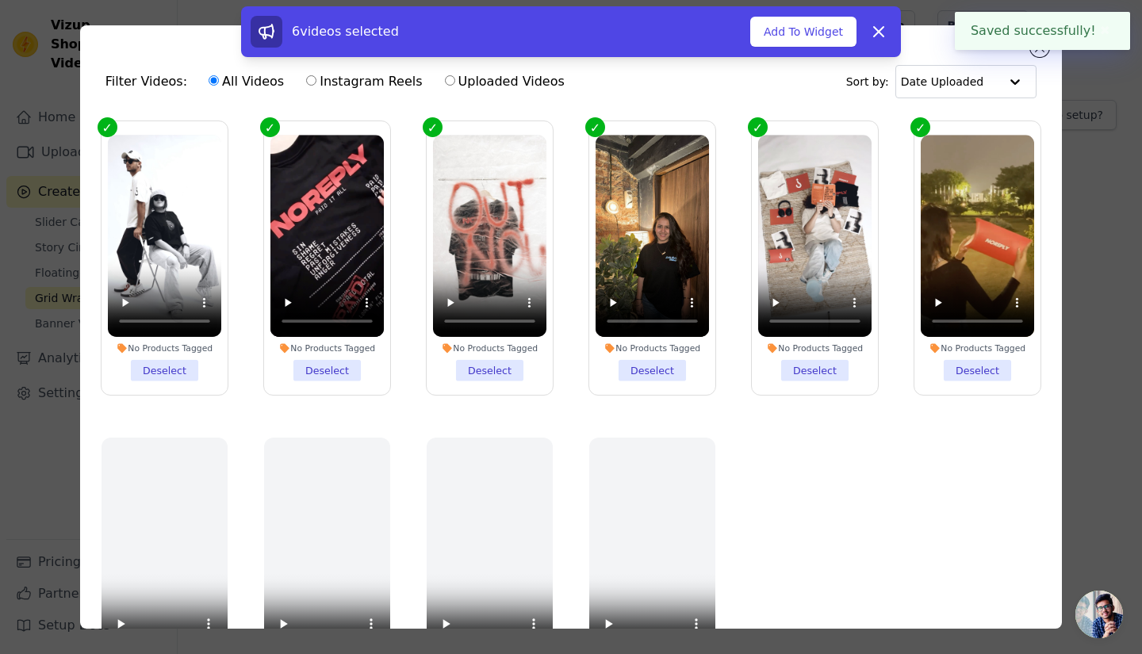
click at [1042, 52] on div "6 videos selected Add To Widget Dismiss" at bounding box center [571, 34] width 1142 height 57
click at [1039, 62] on div "6 videos selected Add To Widget Dismiss" at bounding box center [571, 34] width 1142 height 57
click at [1035, 55] on div "6 videos selected Add To Widget Dismiss" at bounding box center [571, 34] width 1142 height 57
click at [1101, 29] on button "✖" at bounding box center [1105, 30] width 18 height 19
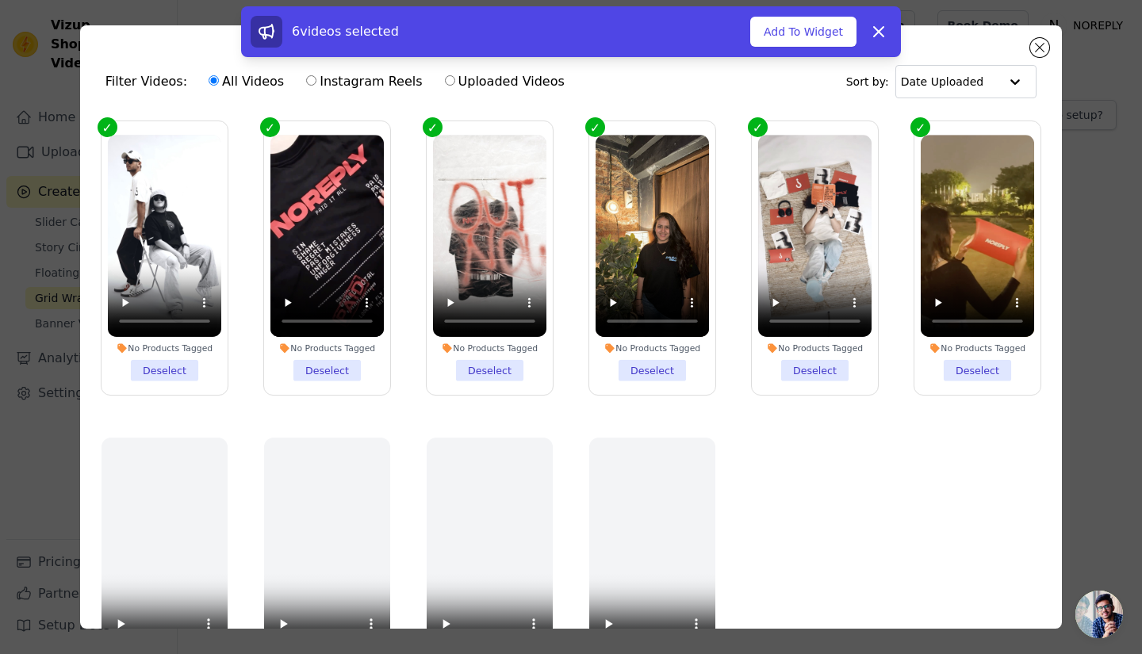
click at [1044, 44] on div "6 videos selected Add To Widget Dismiss" at bounding box center [571, 34] width 1142 height 57
click at [1033, 54] on div "6 videos selected Add To Widget Dismiss" at bounding box center [571, 34] width 1142 height 57
click at [877, 33] on icon at bounding box center [879, 32] width 10 height 10
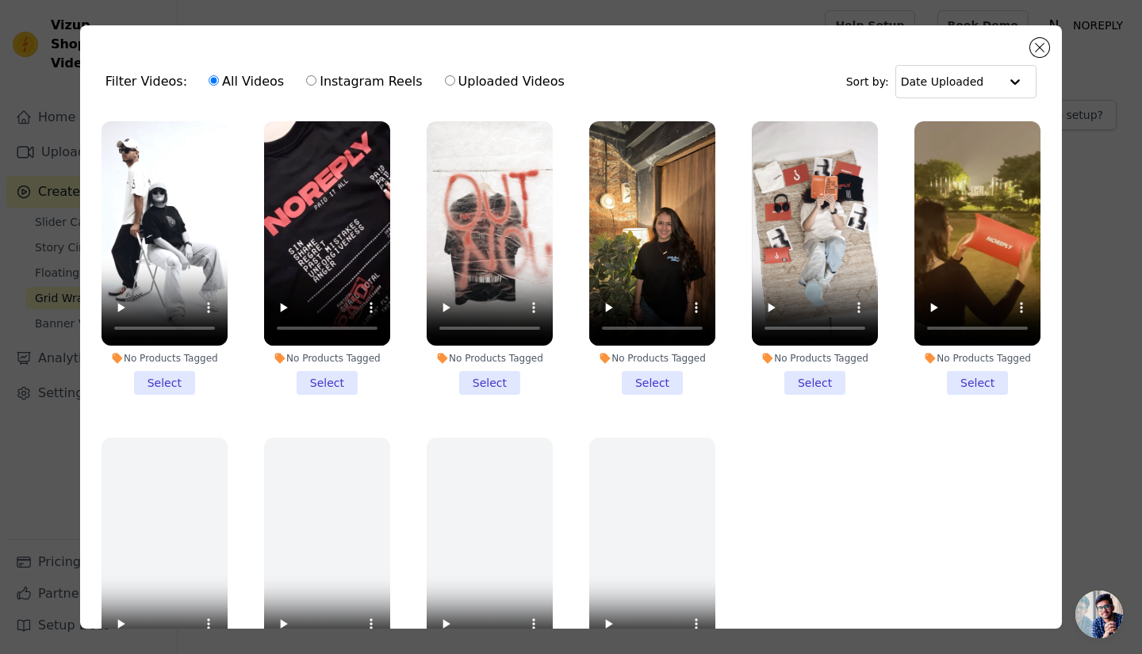
click at [175, 381] on li "No Products Tagged Select" at bounding box center [164, 258] width 126 height 274
click at [0, 0] on input "No Products Tagged Select" at bounding box center [0, 0] width 0 height 0
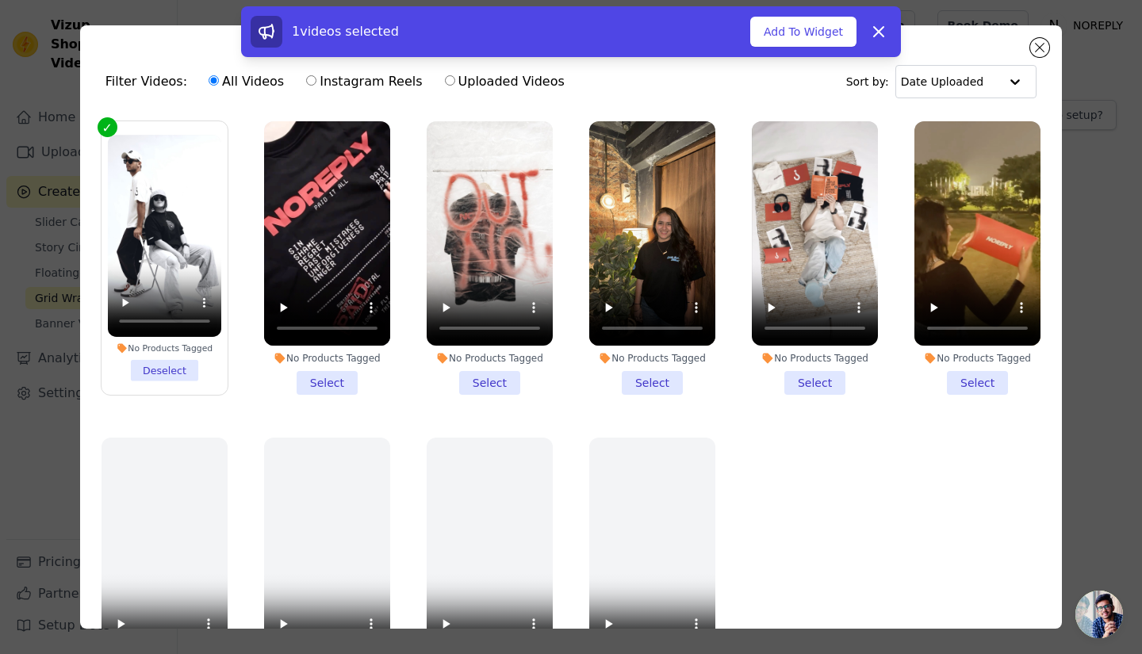
click at [365, 385] on li "No Products Tagged Select" at bounding box center [327, 258] width 126 height 274
click at [0, 0] on input "No Products Tagged Select" at bounding box center [0, 0] width 0 height 0
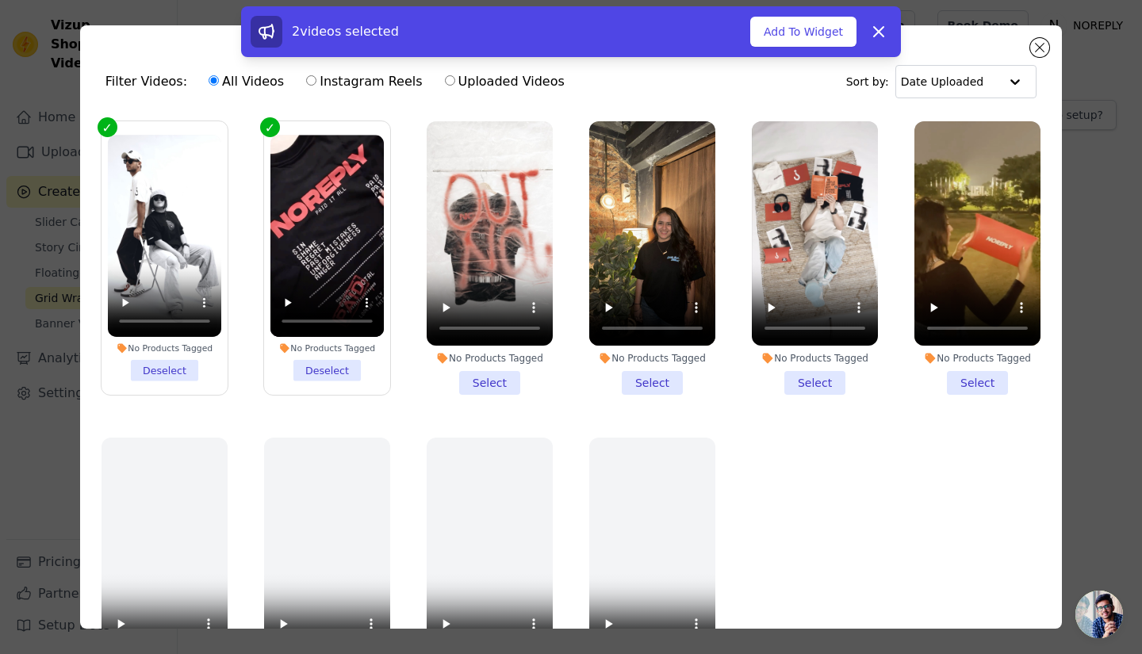
click at [473, 368] on li "No Products Tagged Select" at bounding box center [490, 258] width 126 height 274
click at [0, 0] on input "No Products Tagged Select" at bounding box center [0, 0] width 0 height 0
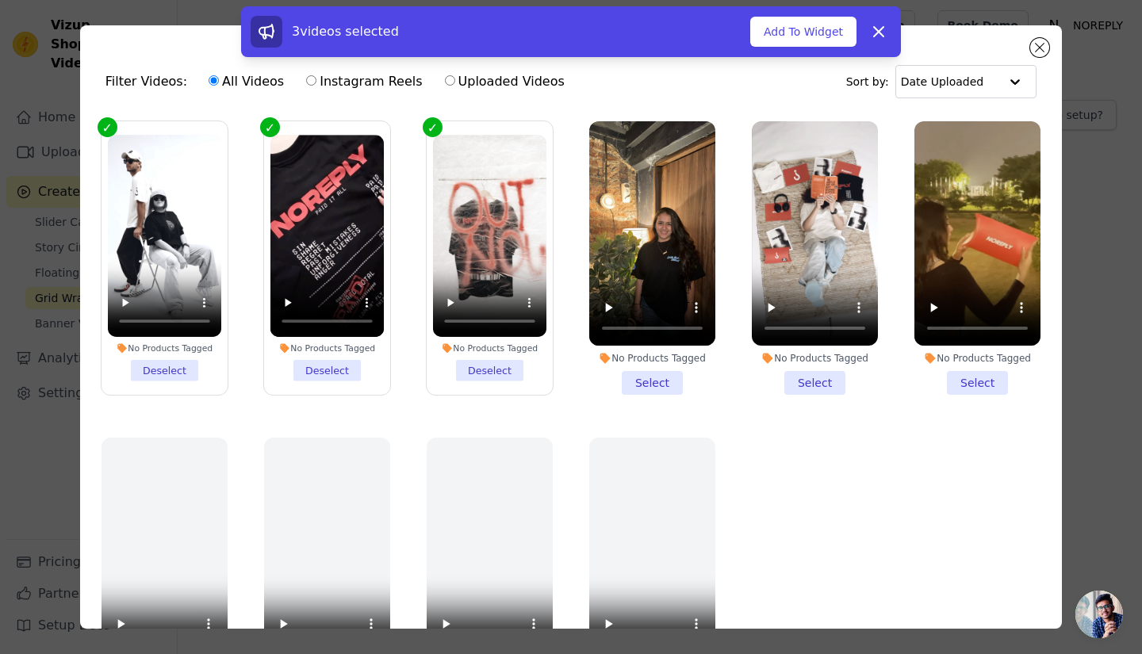
drag, startPoint x: 599, startPoint y: 373, endPoint x: 680, endPoint y: 372, distance: 80.9
click at [634, 372] on li "No Products Tagged Select" at bounding box center [652, 258] width 126 height 274
drag, startPoint x: 751, startPoint y: 363, endPoint x: 794, endPoint y: 363, distance: 43.6
click at [754, 363] on li "No Products Tagged Select" at bounding box center [815, 258] width 126 height 274
click at [0, 0] on input "No Products Tagged Select" at bounding box center [0, 0] width 0 height 0
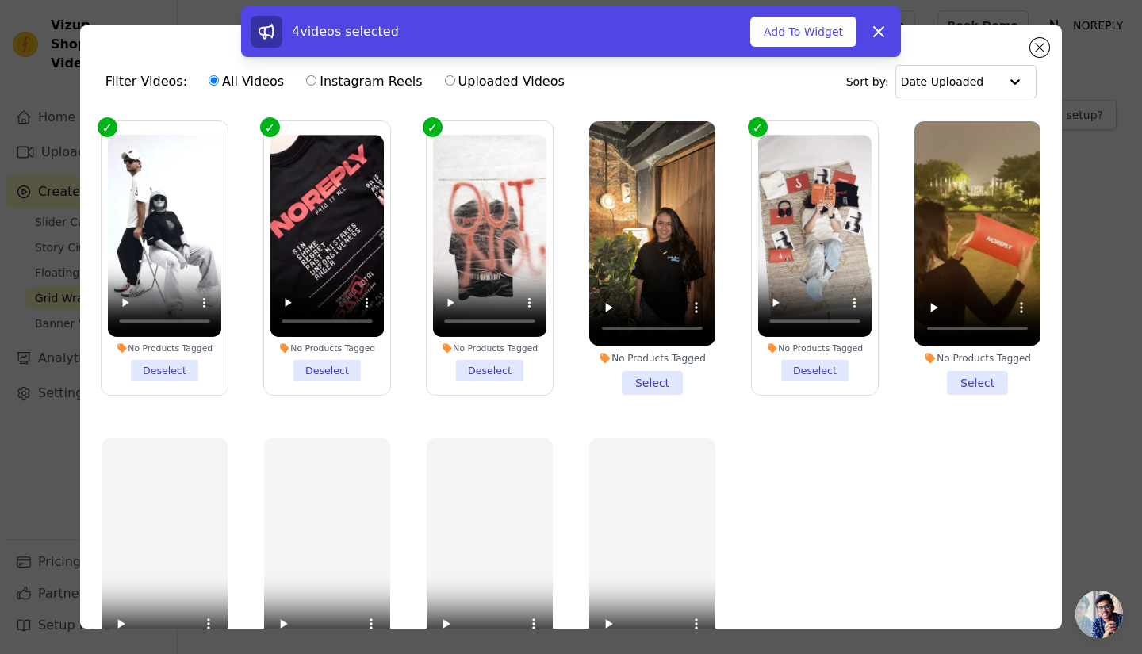
click at [589, 355] on div "No Products Tagged" at bounding box center [652, 358] width 126 height 13
click at [0, 0] on input "No Products Tagged Select" at bounding box center [0, 0] width 0 height 0
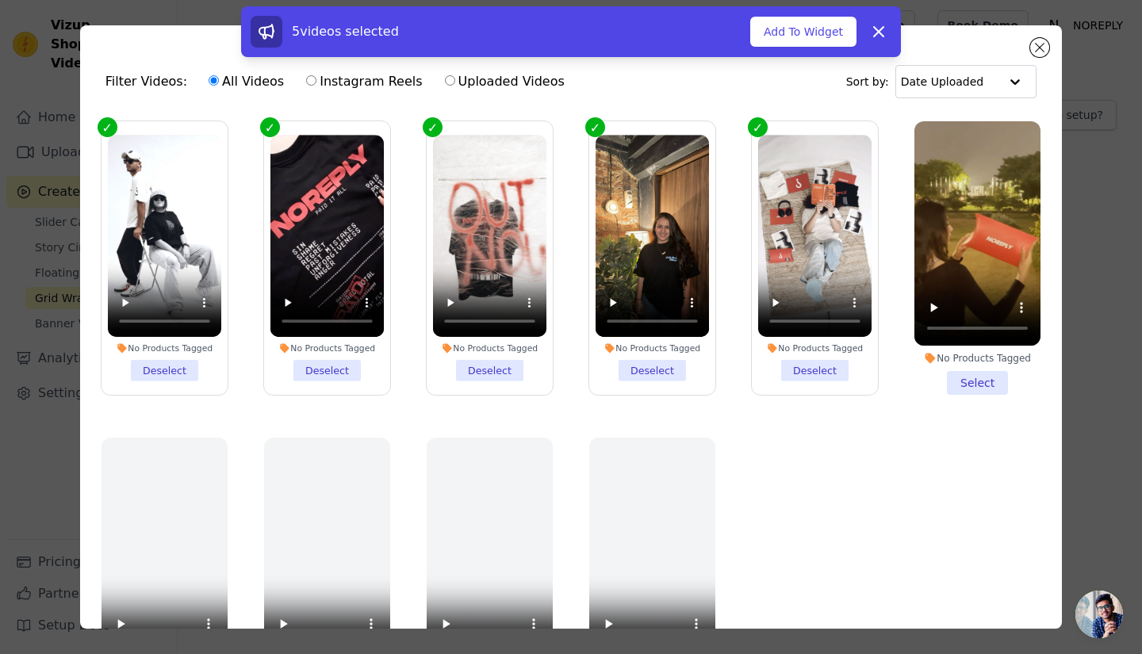
click at [939, 365] on li "No Products Tagged Select" at bounding box center [977, 258] width 126 height 274
click at [0, 0] on input "No Products Tagged Select" at bounding box center [0, 0] width 0 height 0
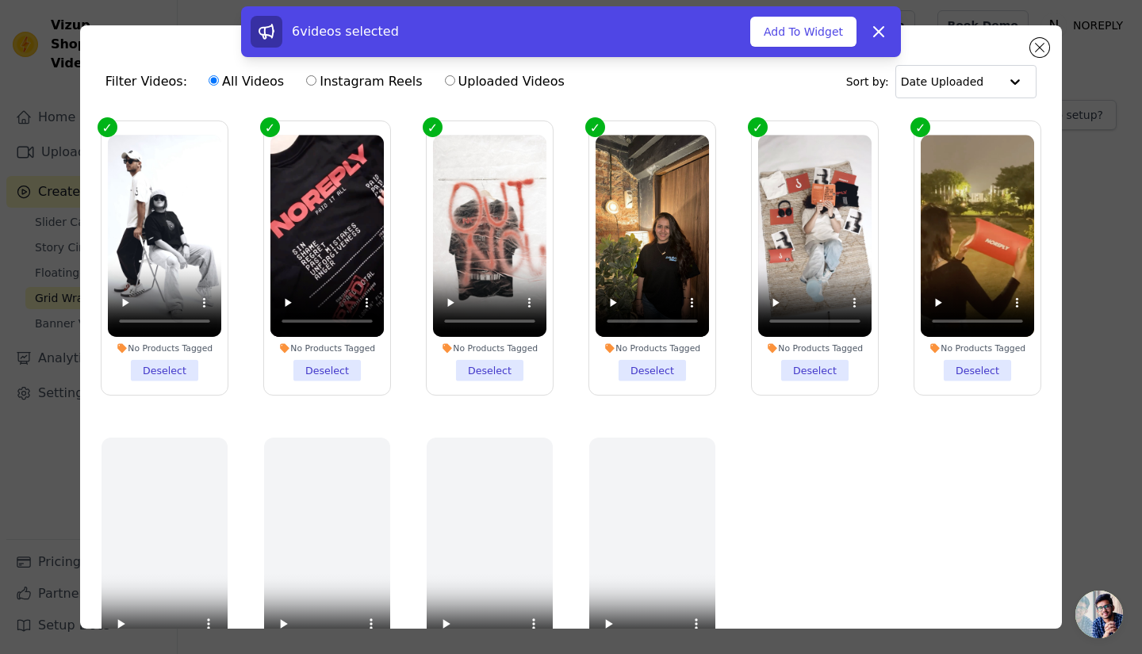
click at [785, 13] on div "6 videos selected Add To Widget Dismiss" at bounding box center [571, 31] width 660 height 51
click at [786, 25] on button "Add To Widget" at bounding box center [803, 32] width 106 height 30
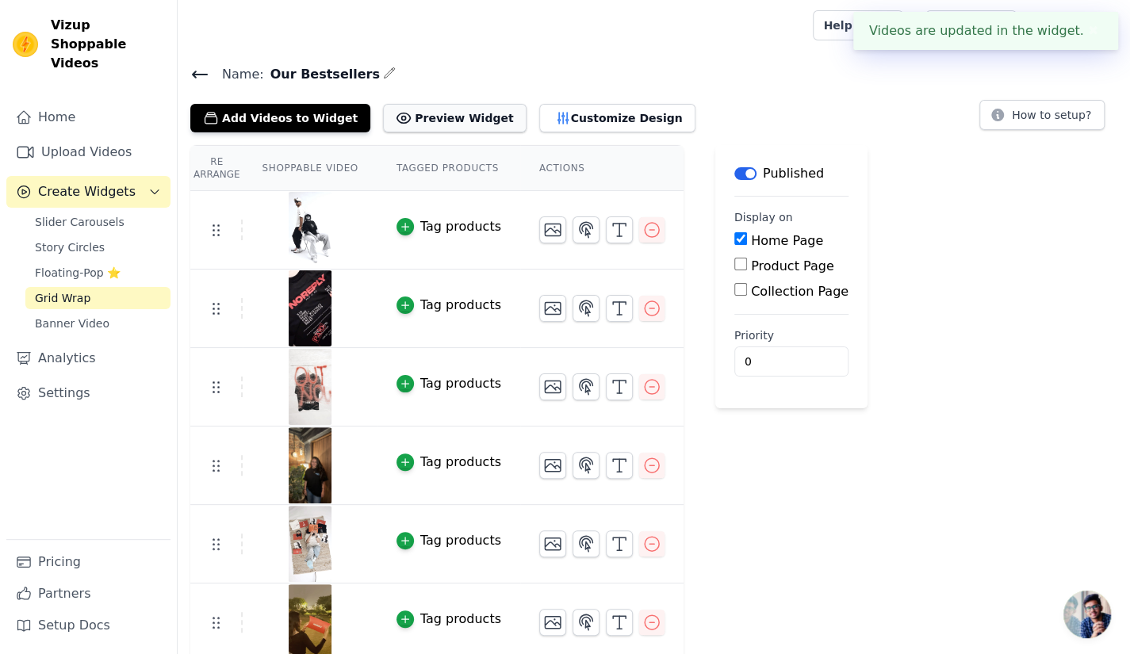
click at [436, 106] on button "Preview Widget" at bounding box center [454, 118] width 143 height 29
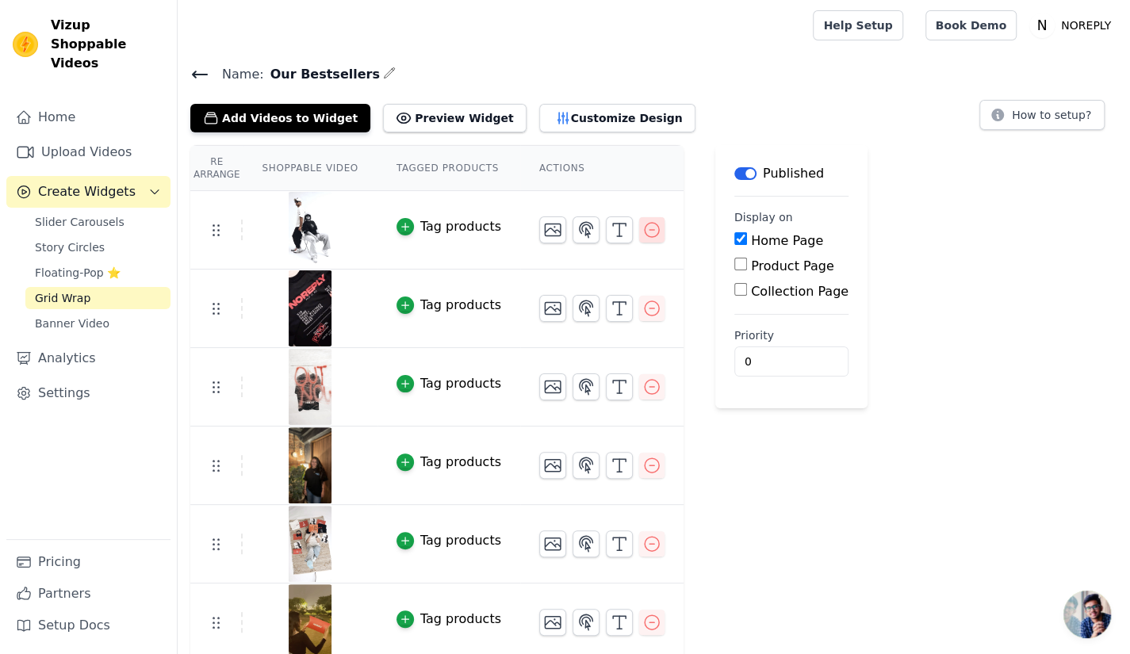
click at [639, 239] on button "button" at bounding box center [651, 229] width 25 height 25
click at [642, 230] on icon "button" at bounding box center [651, 229] width 19 height 19
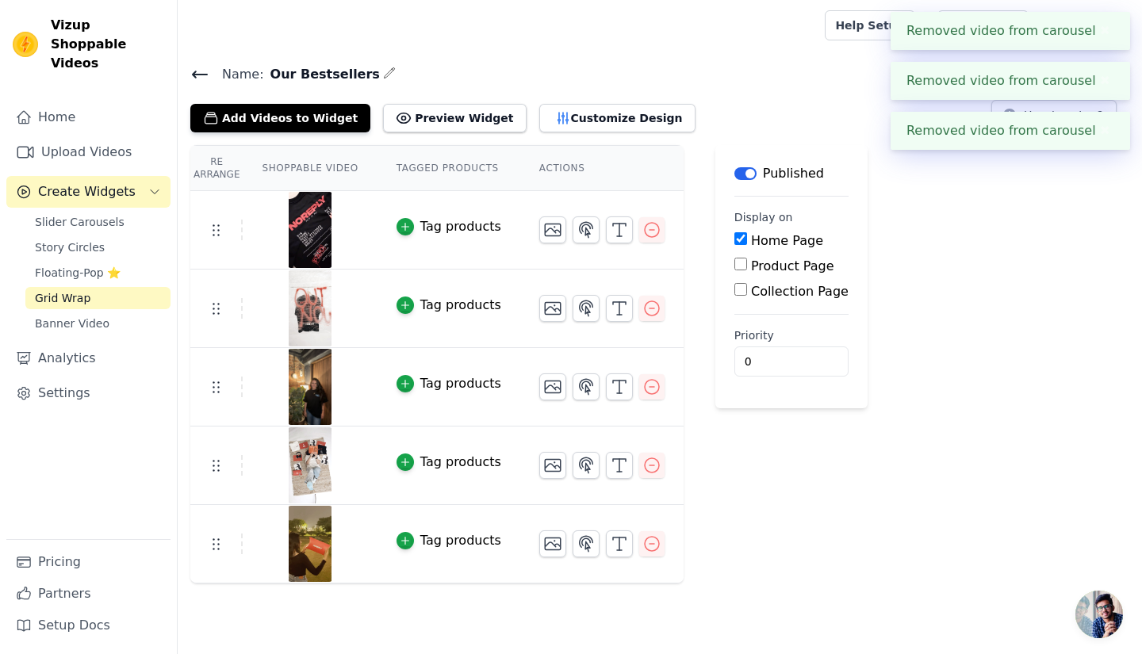
click at [642, 230] on icon "button" at bounding box center [651, 229] width 19 height 19
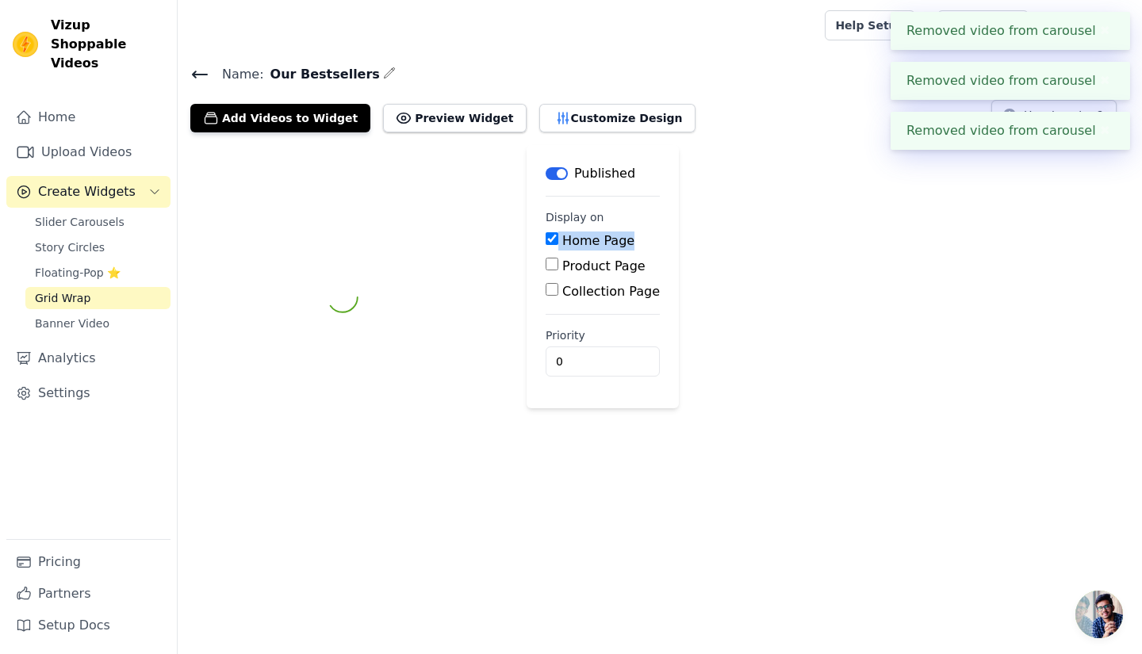
click at [636, 231] on div "Home Page" at bounding box center [602, 240] width 114 height 19
click at [636, 230] on div "Label Published Display on Home Page Product Page Collection Page Priority 0" at bounding box center [660, 297] width 964 height 304
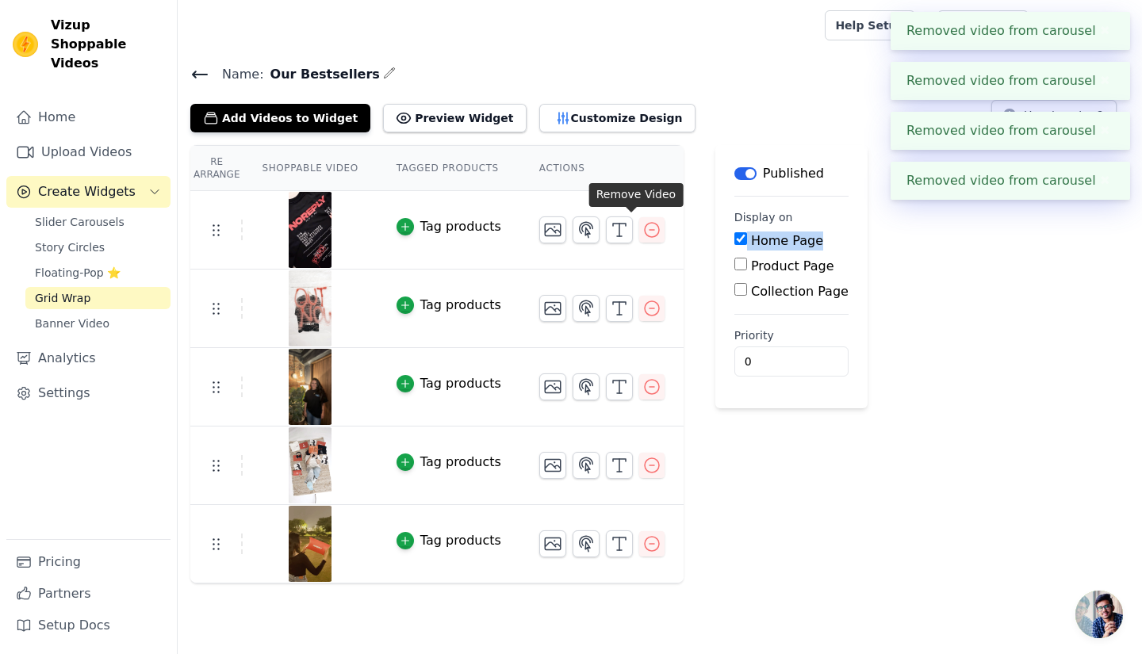
click at [734, 231] on div "Home Page" at bounding box center [791, 240] width 114 height 19
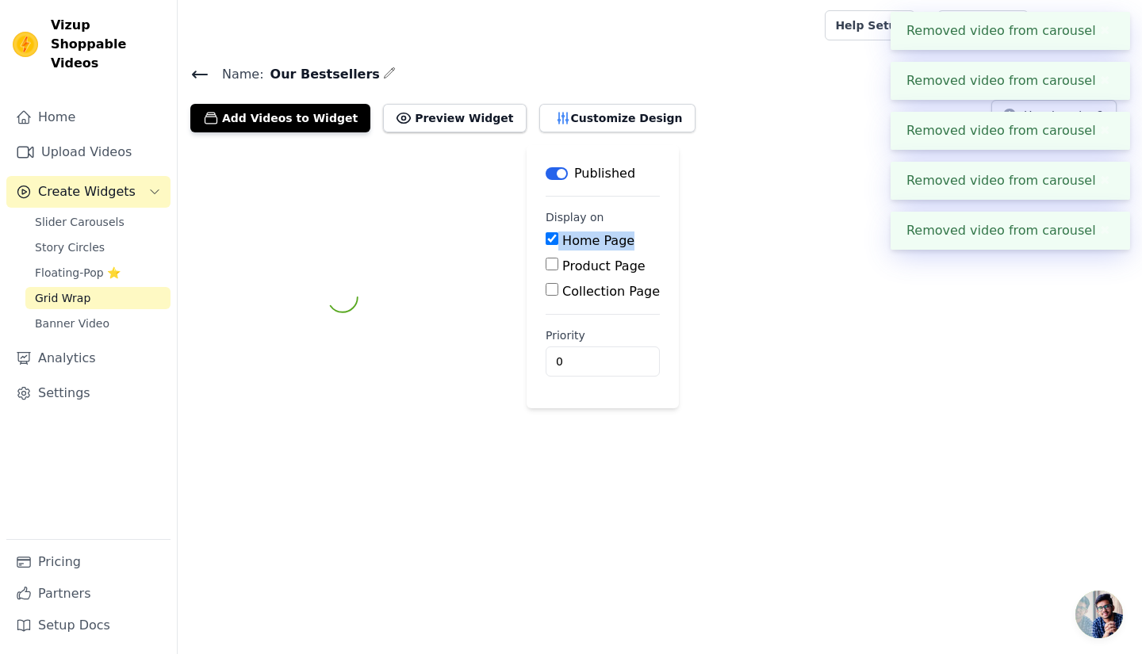
click at [636, 230] on div "Label Published Display on Home Page Product Page Collection Page Priority 0" at bounding box center [660, 297] width 964 height 304
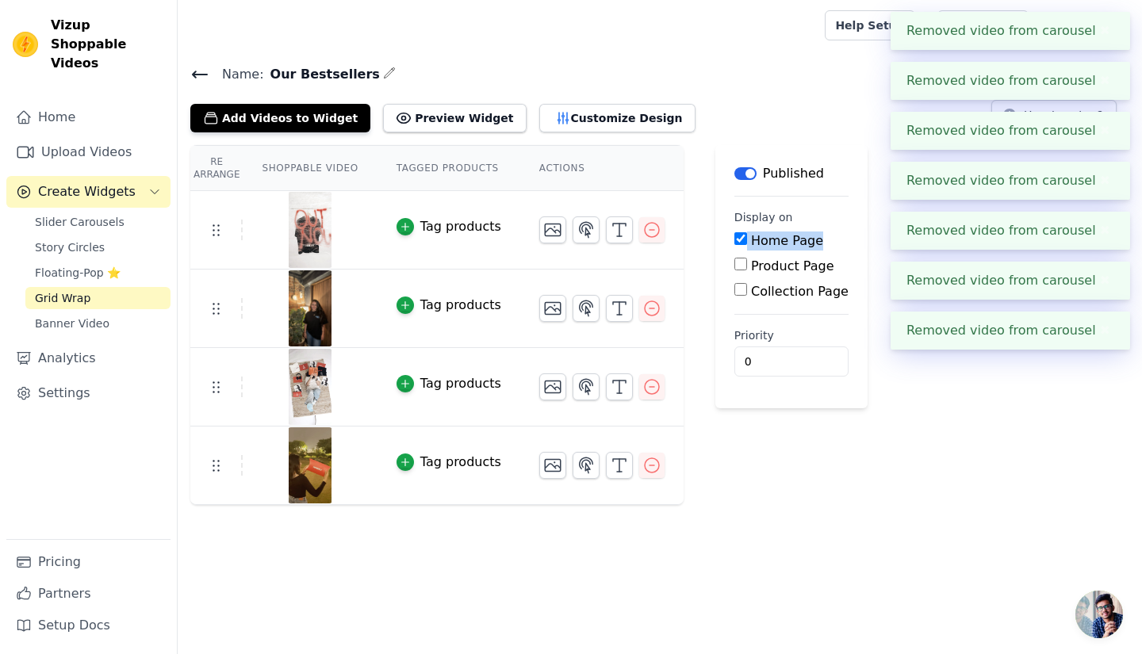
click at [642, 230] on icon "button" at bounding box center [651, 229] width 19 height 19
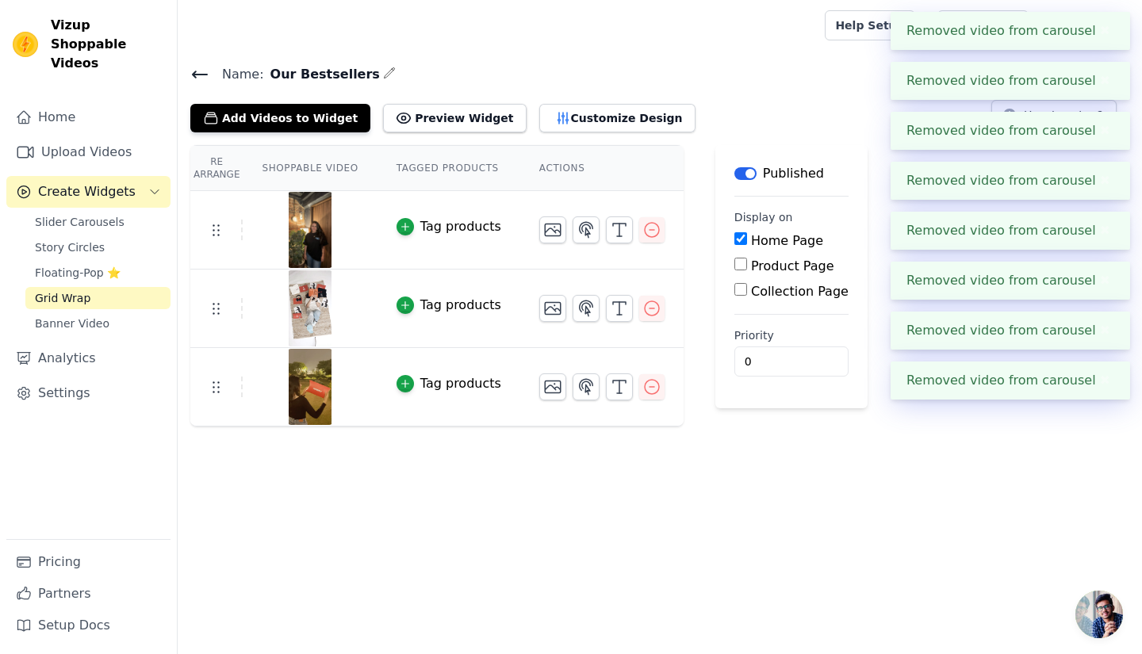
click at [752, 427] on html "Removed video from carousel ✖ Removed video from carousel ✖ Removed video from …" at bounding box center [571, 213] width 1142 height 427
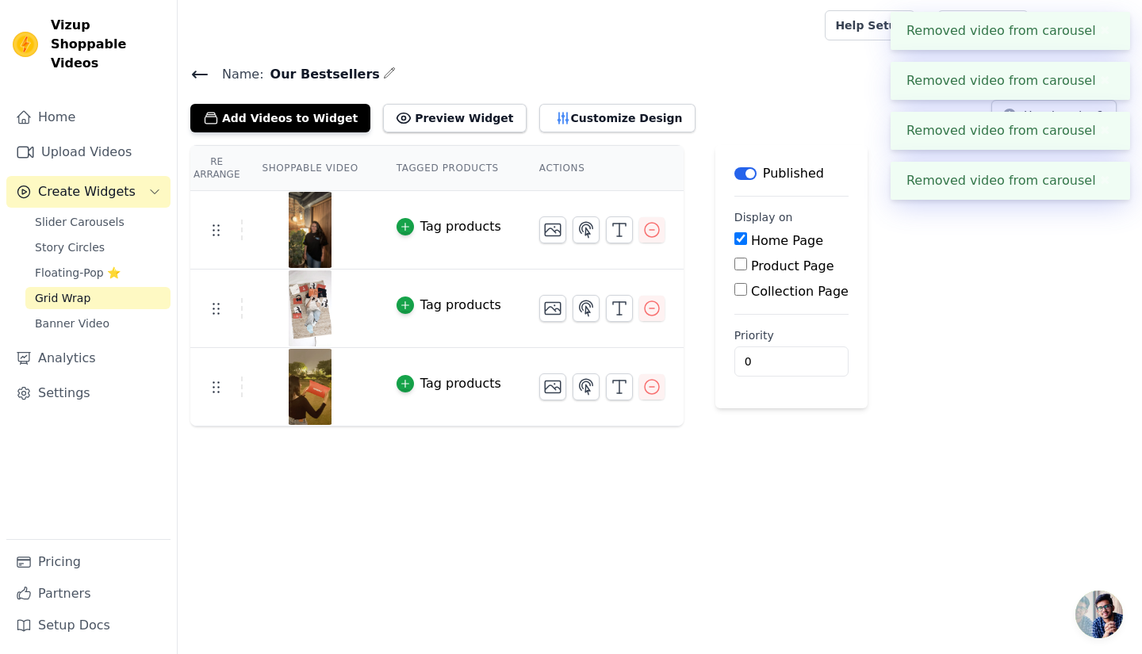
click at [1104, 31] on button "✖" at bounding box center [1105, 30] width 18 height 19
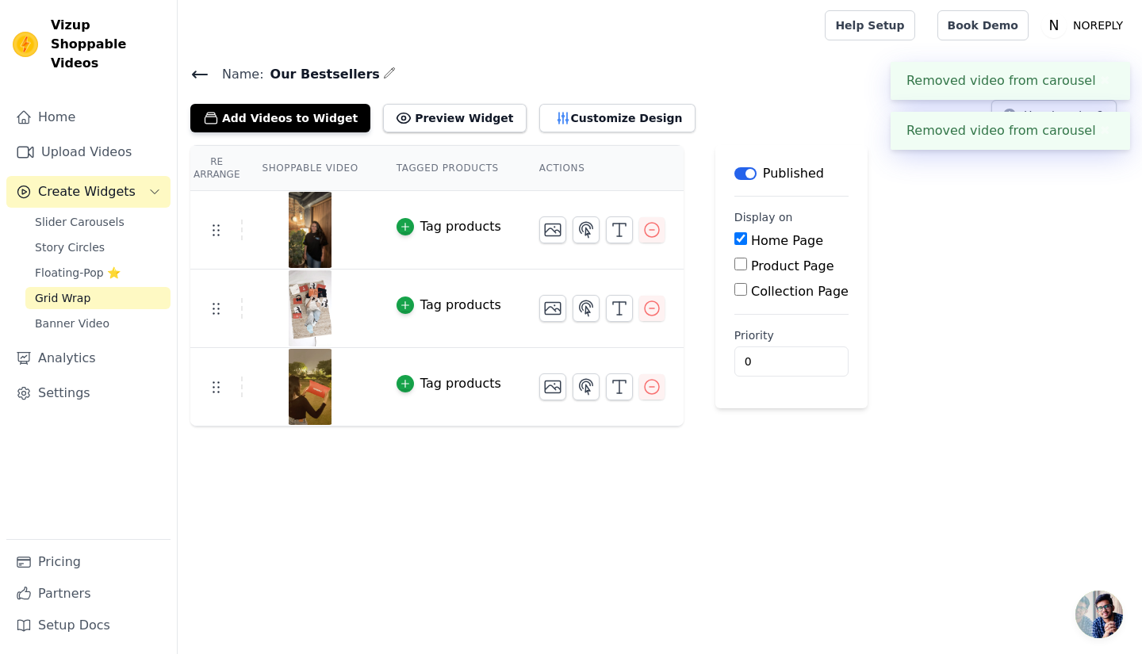
click at [1094, 112] on div "Removed video from carousel ✖" at bounding box center [1009, 131] width 239 height 38
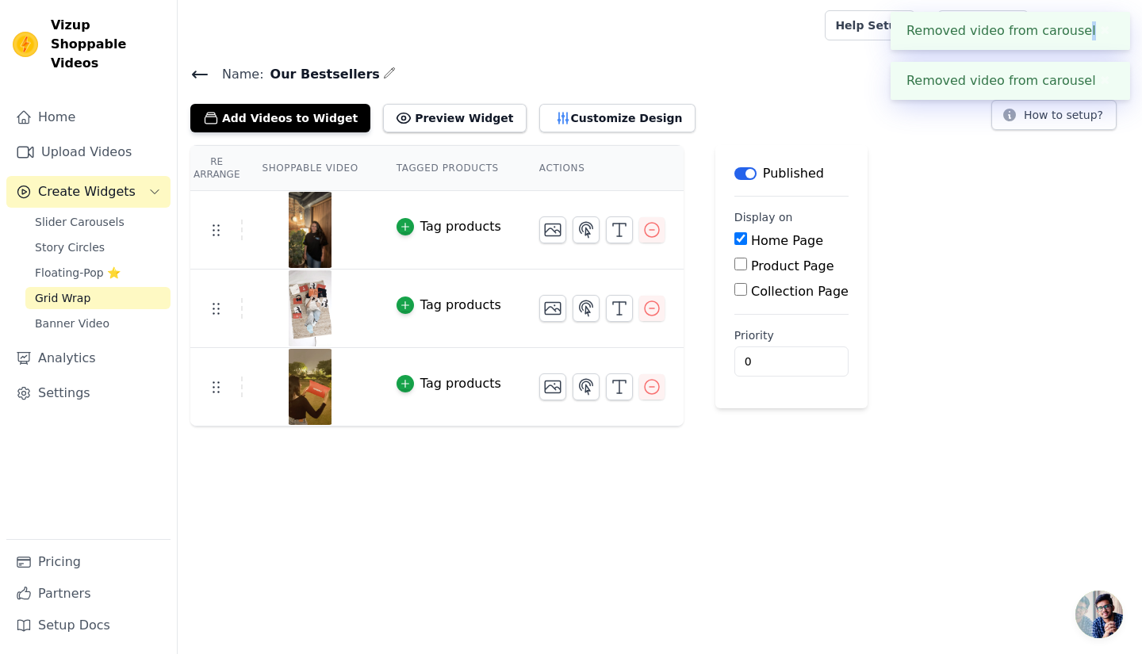
drag, startPoint x: 1086, startPoint y: 28, endPoint x: 1094, endPoint y: 29, distance: 8.1
click at [1094, 29] on div "Removed video from carousel ✖" at bounding box center [1009, 31] width 239 height 38
click at [1096, 29] on button "✖" at bounding box center [1105, 30] width 18 height 19
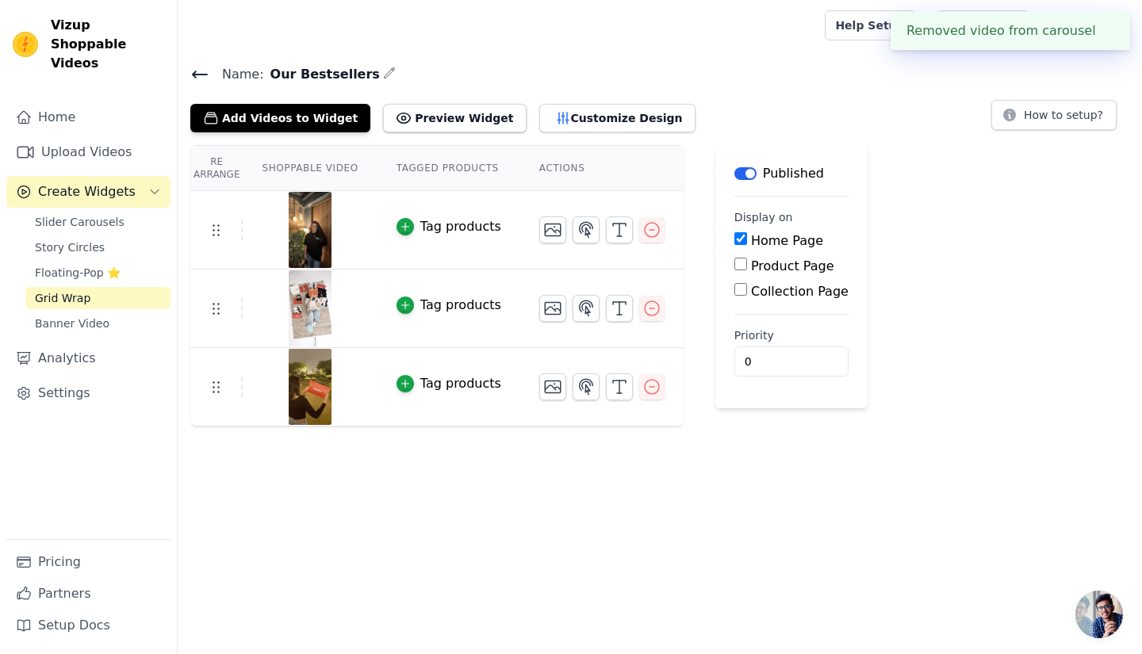
click at [1096, 26] on button "✖" at bounding box center [1105, 30] width 18 height 19
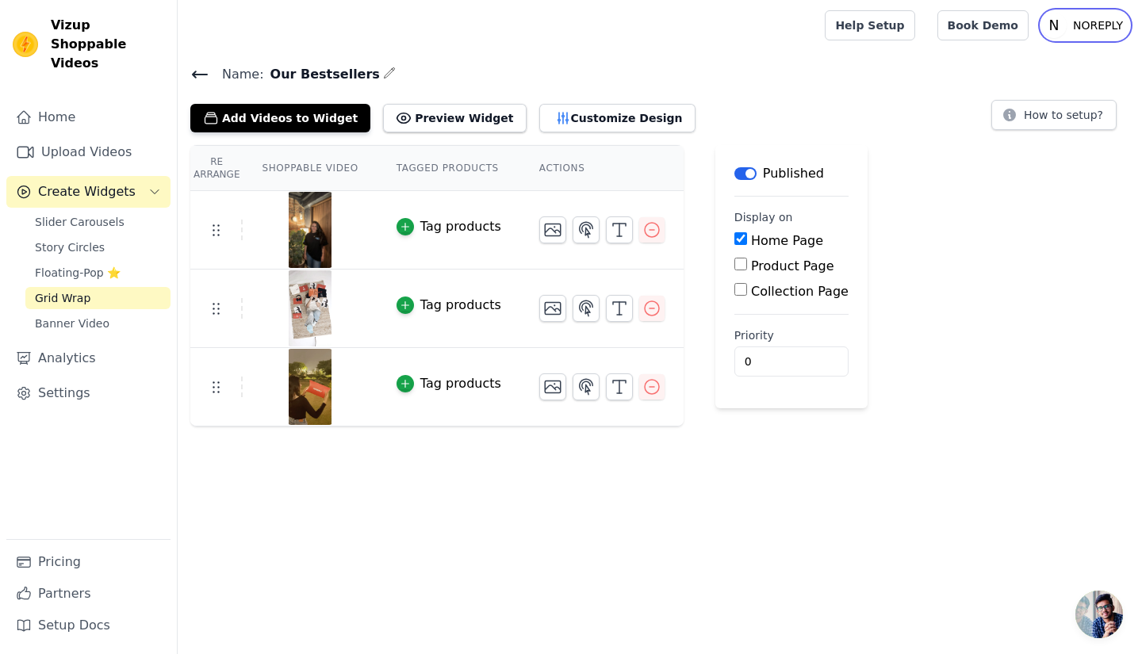
click at [1059, 26] on text "N" at bounding box center [1054, 25] width 10 height 16
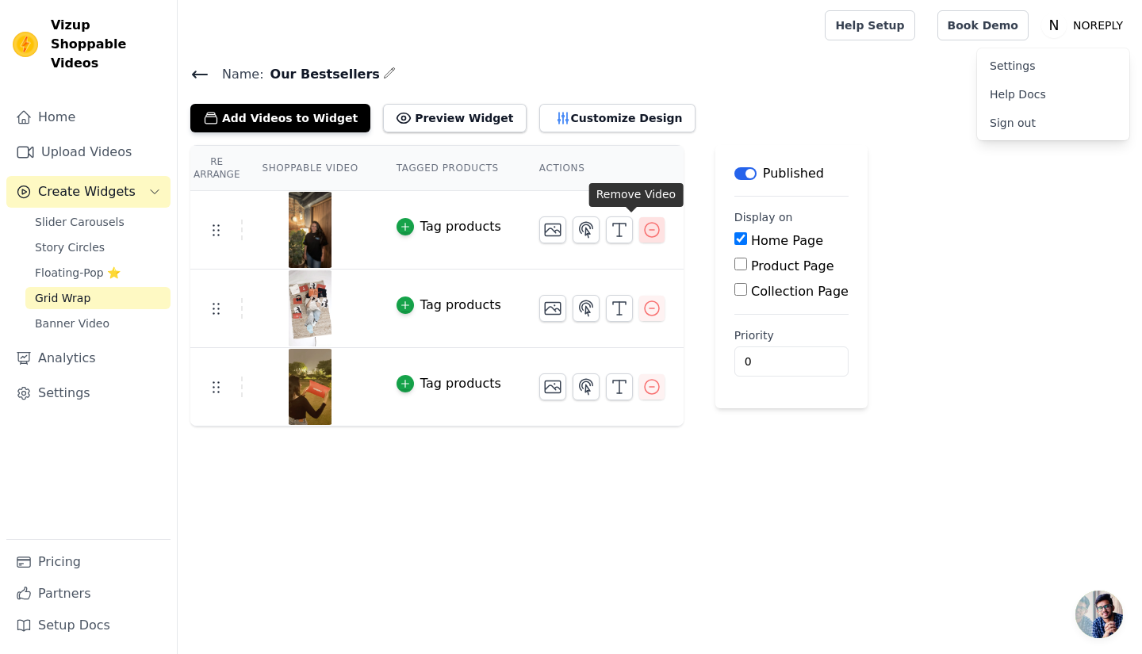
click at [642, 229] on icon "button" at bounding box center [651, 229] width 19 height 19
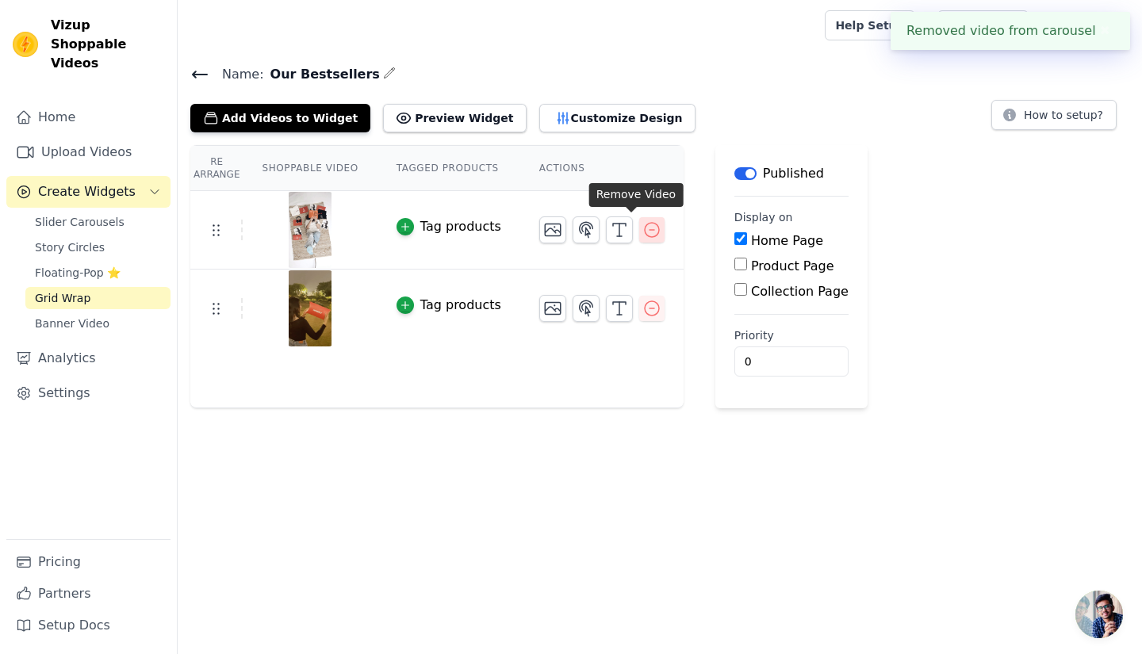
click at [642, 224] on icon "button" at bounding box center [651, 229] width 19 height 19
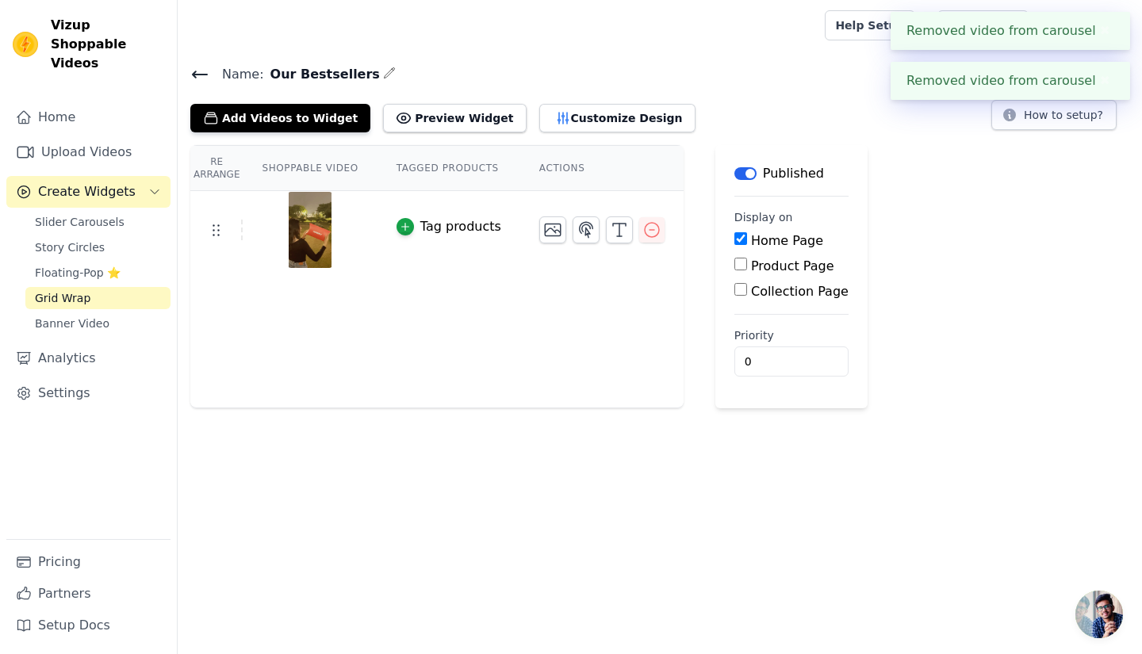
click at [628, 210] on td at bounding box center [601, 223] width 163 height 65
click at [642, 226] on icon "button" at bounding box center [651, 229] width 19 height 19
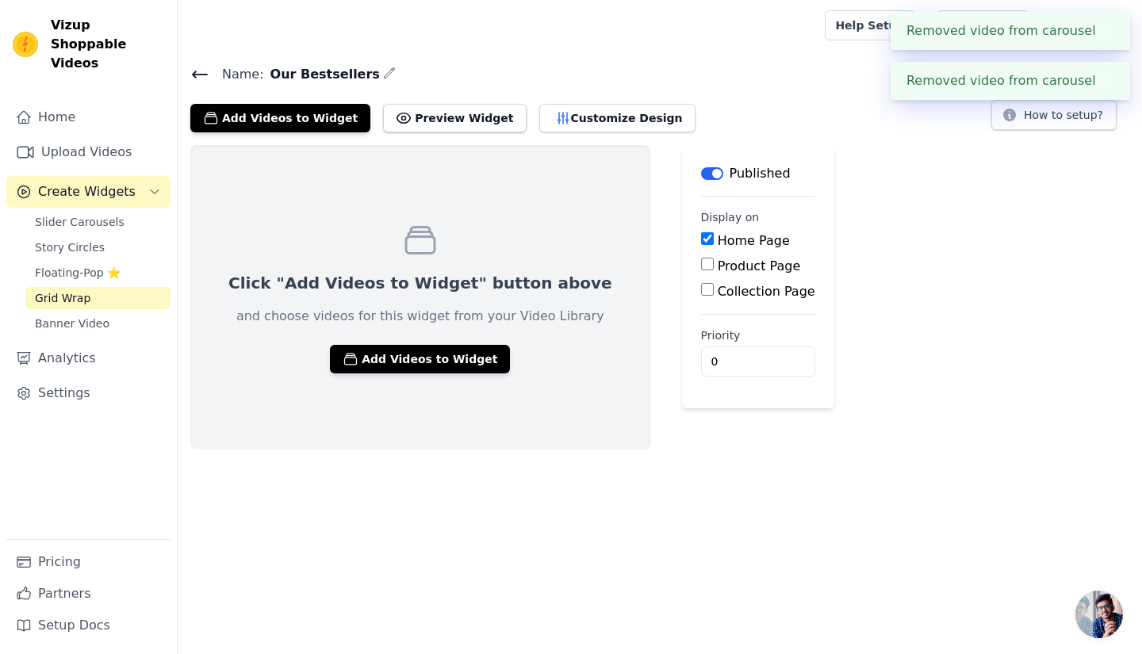
click at [701, 167] on button "Label" at bounding box center [712, 173] width 22 height 13
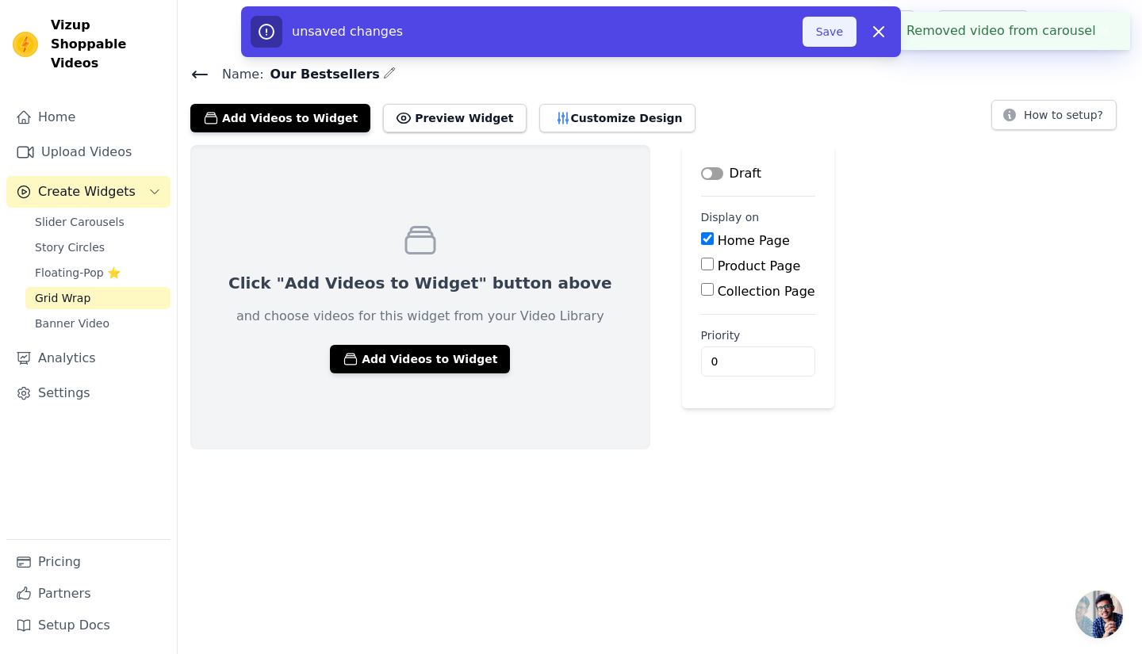
click at [835, 41] on button "Save" at bounding box center [829, 32] width 54 height 30
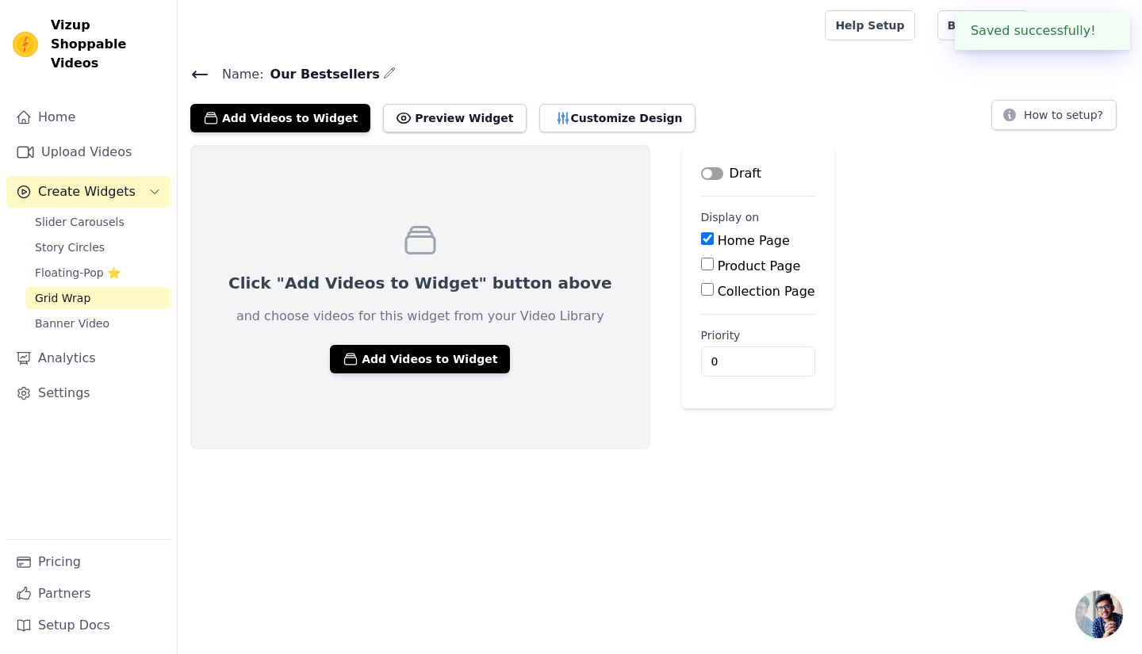
click at [717, 237] on label "Home Page" at bounding box center [753, 240] width 72 height 15
click at [701, 237] on input "Home Page" at bounding box center [707, 238] width 13 height 13
checkbox input "false"
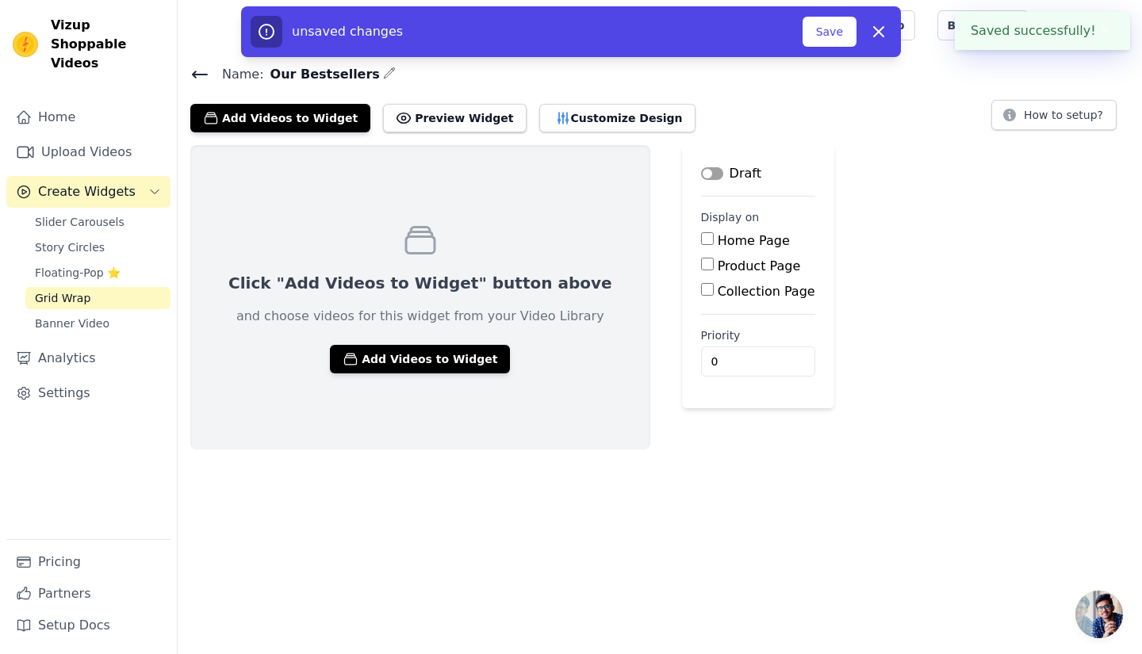
click at [195, 75] on icon at bounding box center [200, 74] width 14 height 6
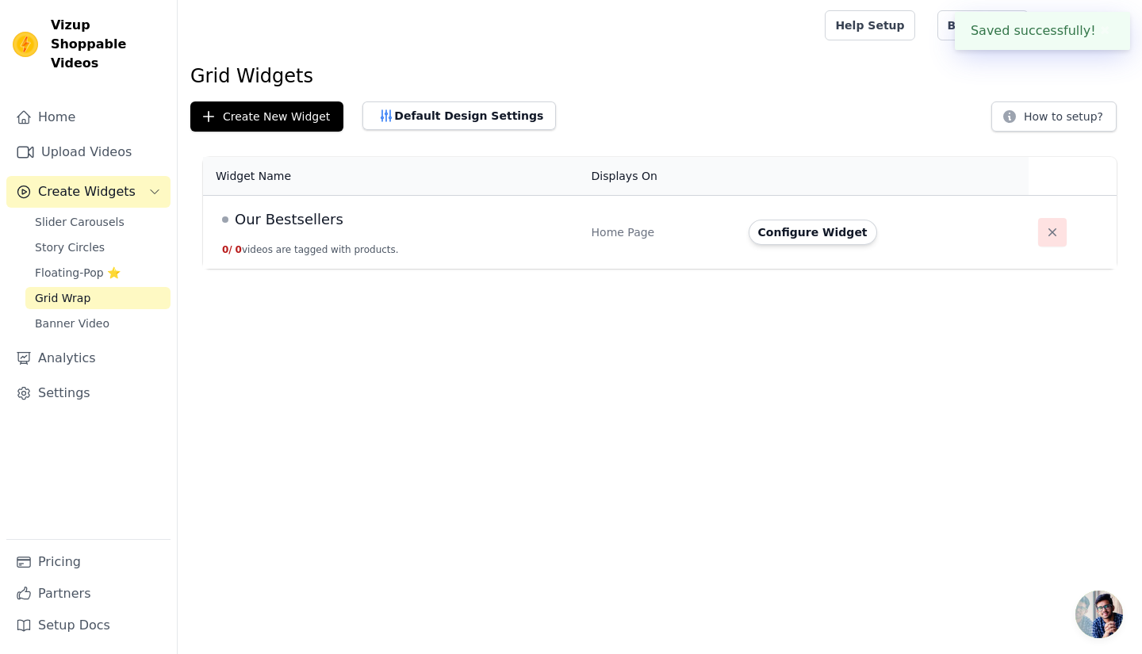
click at [1048, 222] on button "button" at bounding box center [1052, 232] width 29 height 29
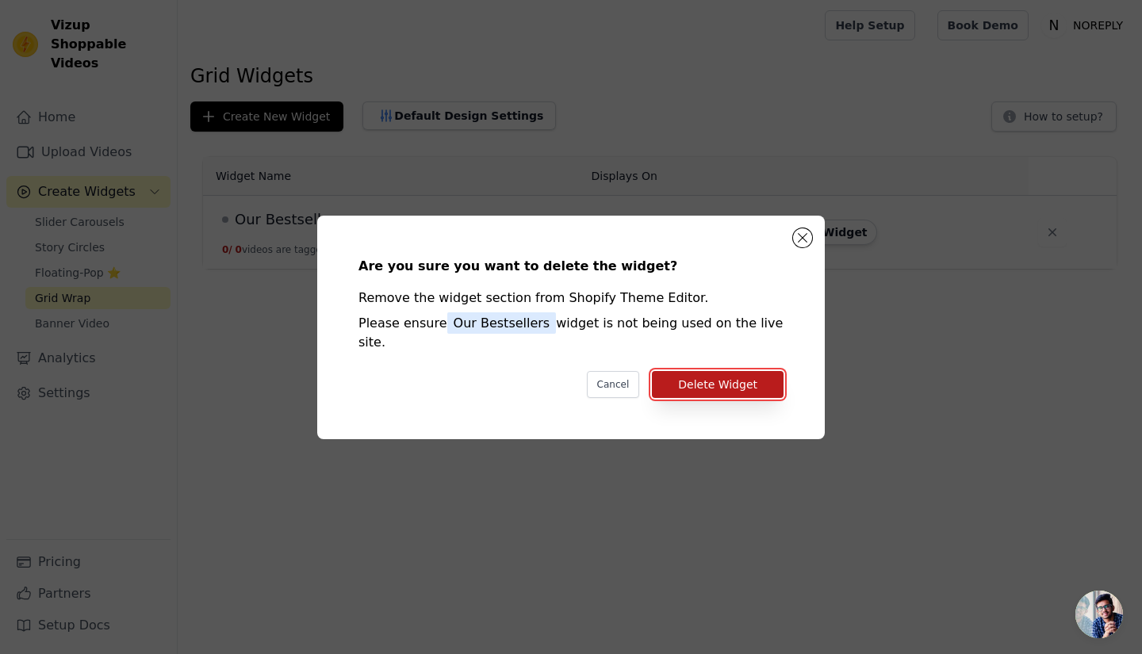
click at [762, 381] on button "Delete Widget" at bounding box center [718, 384] width 132 height 27
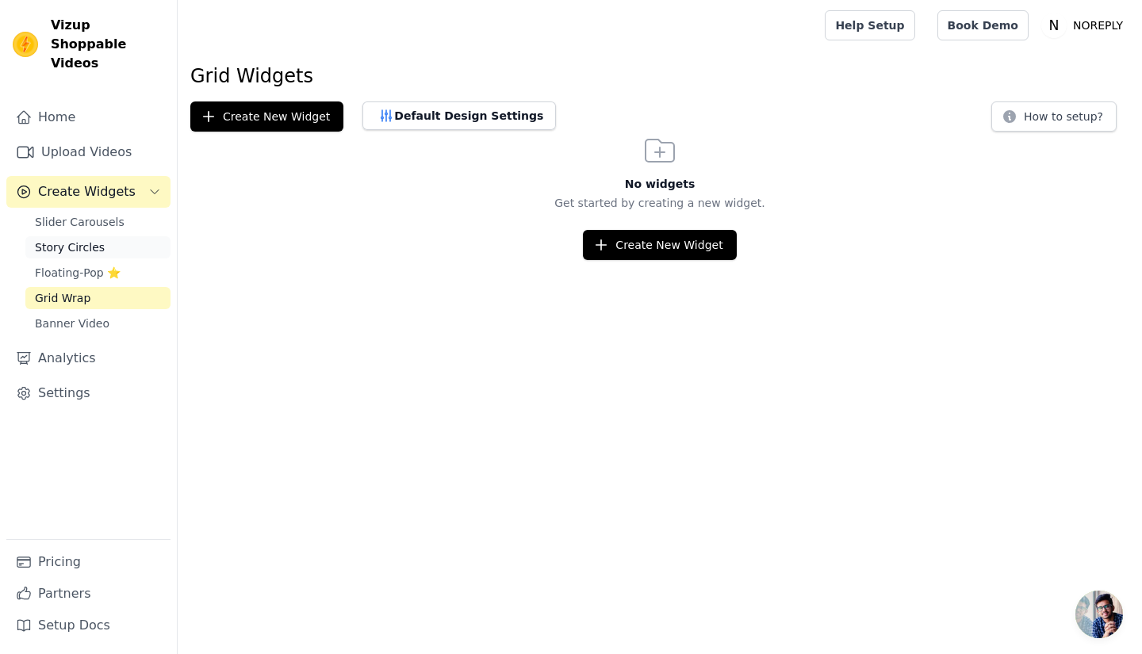
click at [121, 236] on link "Story Circles" at bounding box center [97, 247] width 145 height 22
